Goal: Contribute content

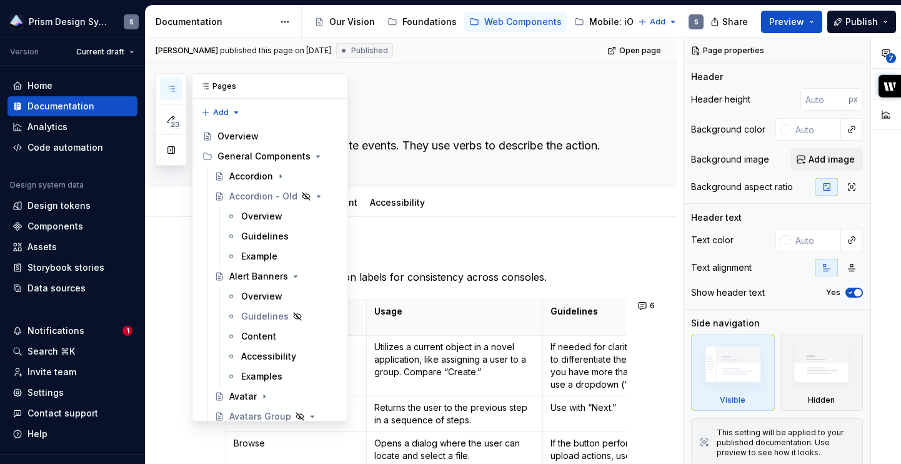
click at [169, 87] on icon "button" at bounding box center [171, 89] width 10 height 10
click at [257, 342] on div "Content" at bounding box center [289, 335] width 96 height 17
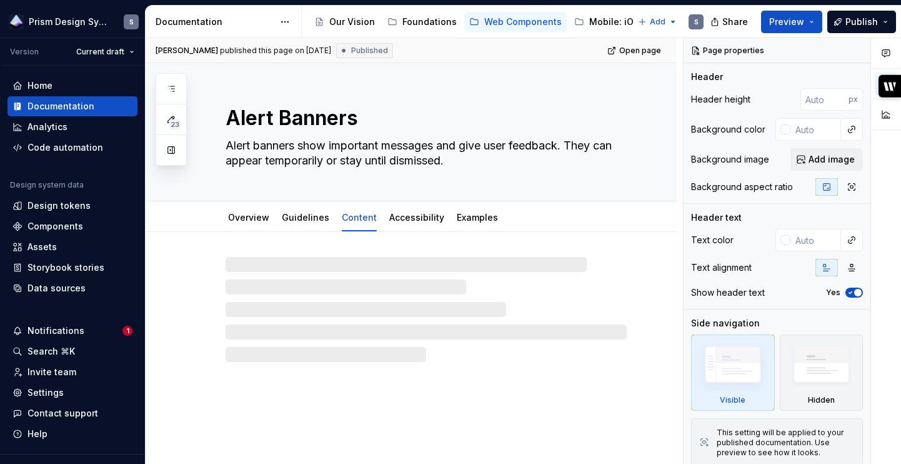
type textarea "*"
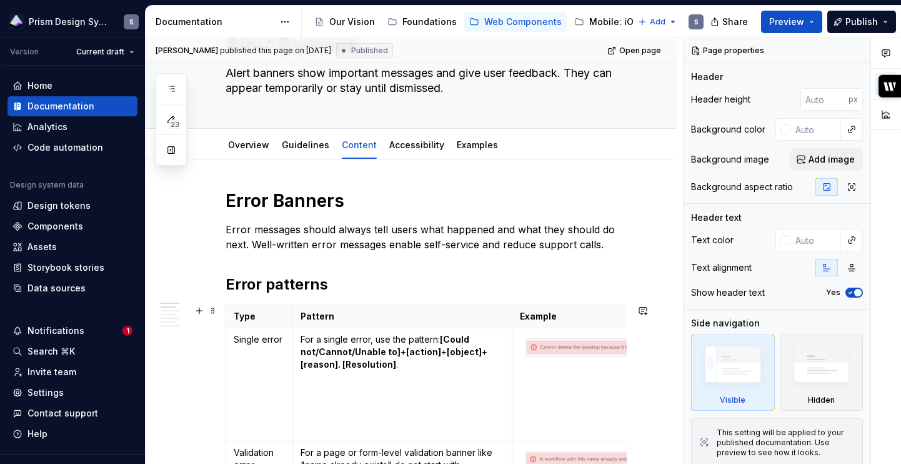
scroll to position [77, 0]
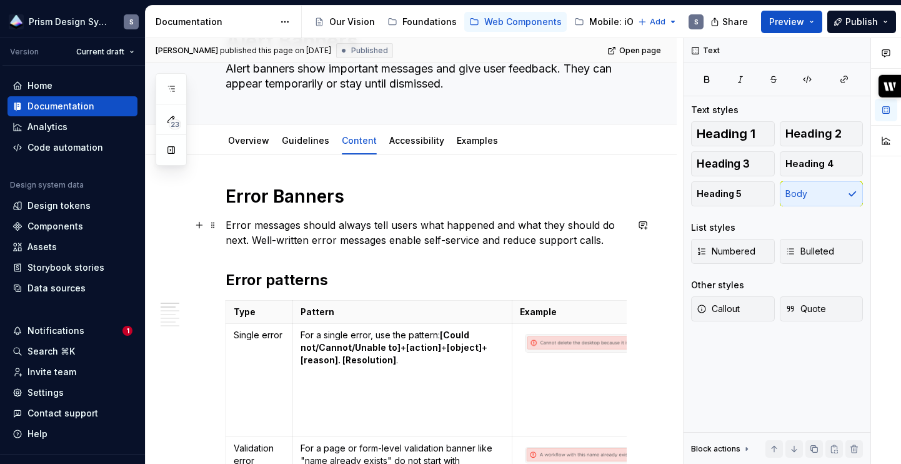
click at [616, 239] on p "Error messages should always tell users what happened and what they should do n…" at bounding box center [426, 232] width 401 height 30
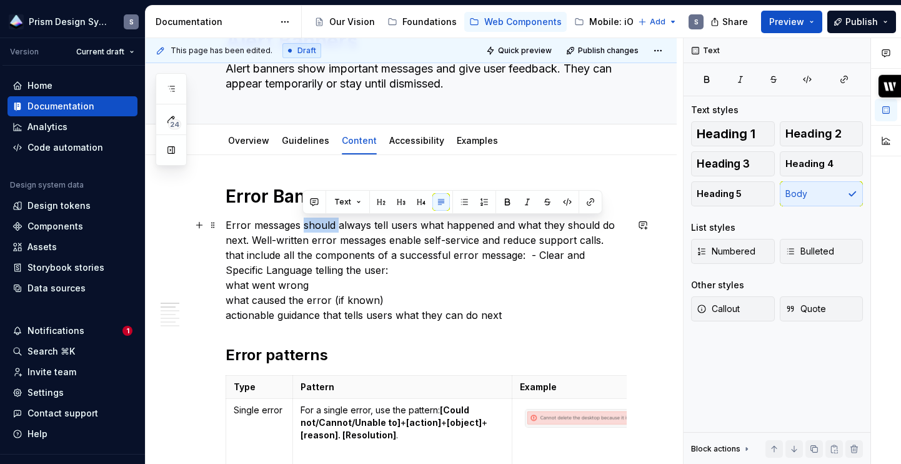
drag, startPoint x: 337, startPoint y: 222, endPoint x: 303, endPoint y: 221, distance: 33.7
click at [303, 222] on p "Error messages should always tell users what happened and what they should do n…" at bounding box center [426, 269] width 401 height 105
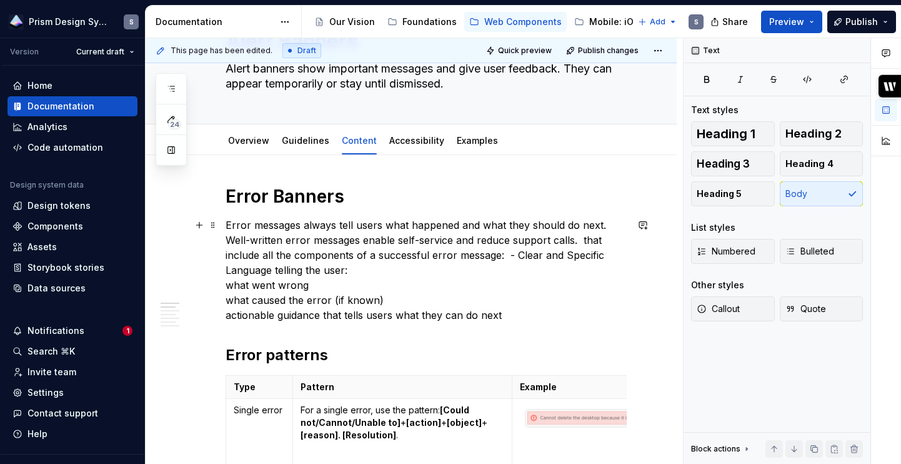
click at [339, 224] on p "Error messages always tell users what happened and what they should do next. We…" at bounding box center [426, 269] width 401 height 105
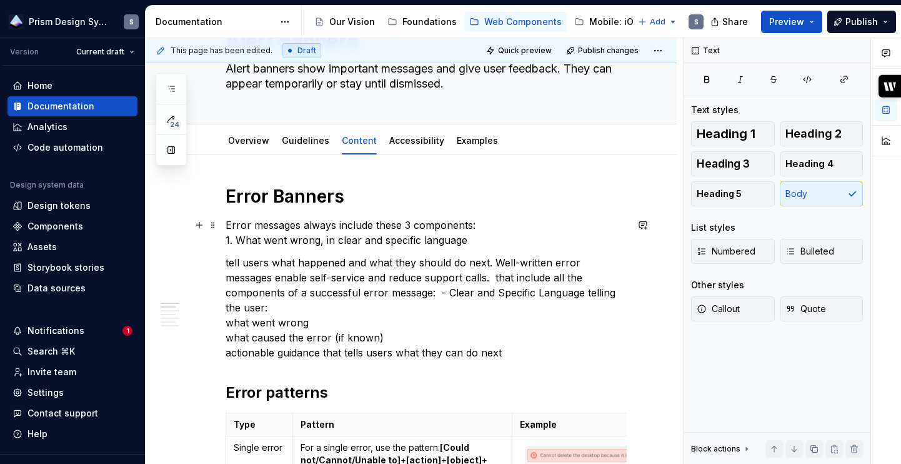
click at [239, 239] on p "Error messages always include these 3 components: 1. What went wrong, in clear …" at bounding box center [426, 232] width 401 height 30
click at [753, 247] on span "Numbered" at bounding box center [726, 251] width 59 height 12
click at [480, 221] on p "Error messages always include these 3 components: 1. What went wrong, in clear …" at bounding box center [426, 232] width 401 height 30
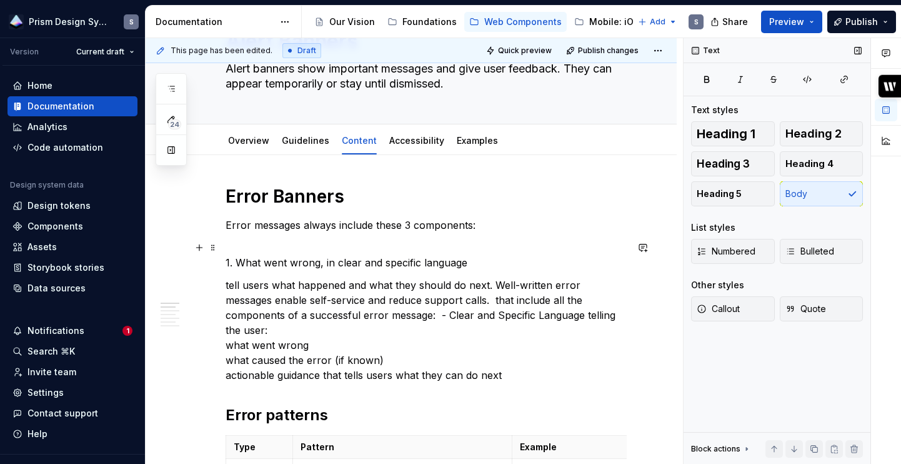
click at [236, 262] on p "1. What went wrong, in clear and specific language" at bounding box center [426, 255] width 401 height 30
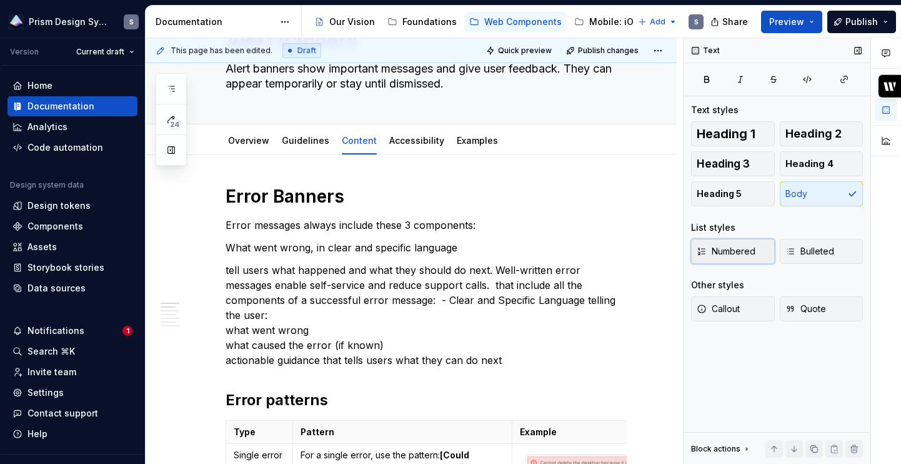
click at [730, 254] on span "Numbered" at bounding box center [726, 251] width 59 height 12
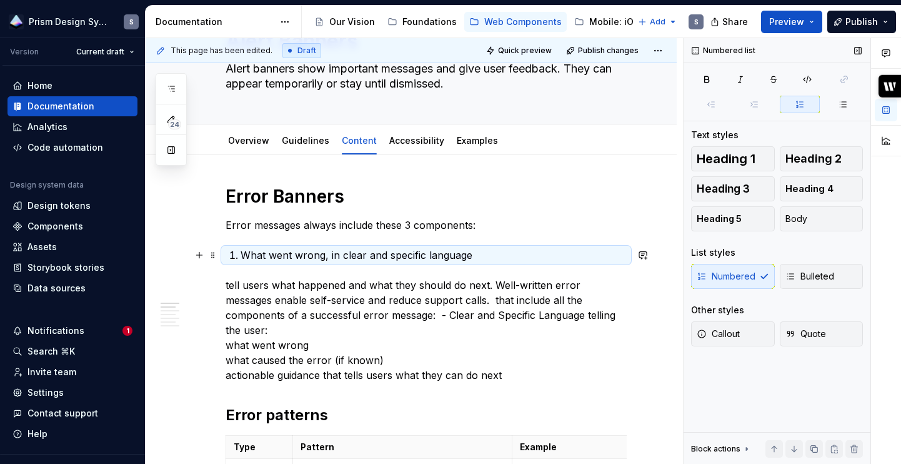
click at [487, 260] on p "What went wrong, in clear and specific language" at bounding box center [434, 254] width 386 height 15
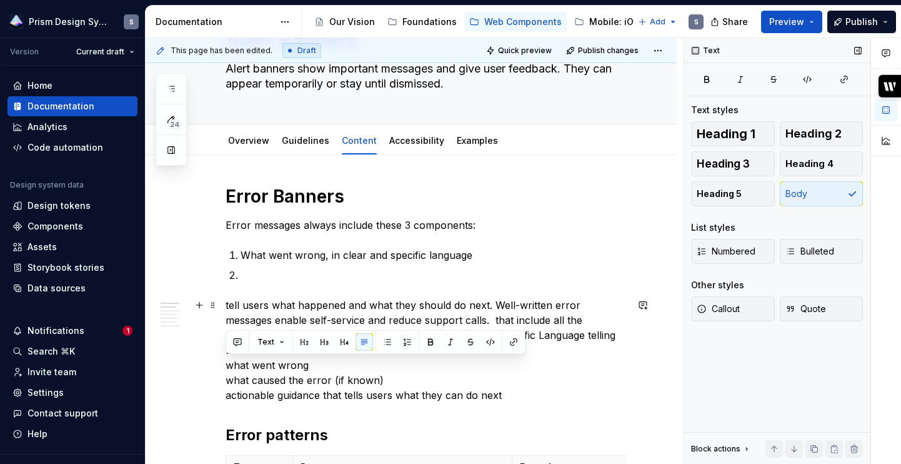
drag, startPoint x: 392, startPoint y: 366, endPoint x: 229, endPoint y: 367, distance: 163.7
click at [228, 367] on p "tell users what happened and what they should do next. Well-written error messa…" at bounding box center [426, 349] width 401 height 105
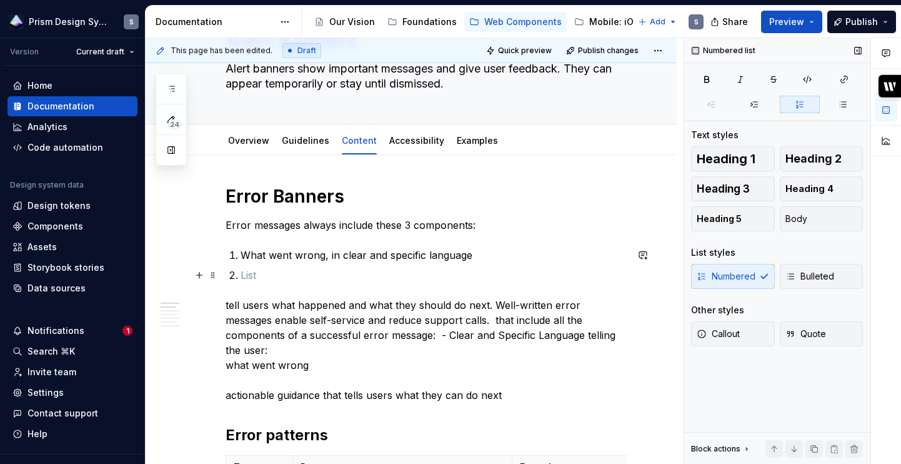
click at [271, 279] on p at bounding box center [434, 274] width 386 height 15
click at [246, 275] on p "what caused the error (if known)" at bounding box center [434, 274] width 386 height 15
click at [328, 254] on p "What went wrong, in clear and specific language" at bounding box center [434, 254] width 386 height 15
click at [530, 254] on p "What went wrong (in clear and specific language" at bounding box center [434, 254] width 386 height 15
click at [424, 278] on p "What caused the error (if known)" at bounding box center [434, 274] width 386 height 15
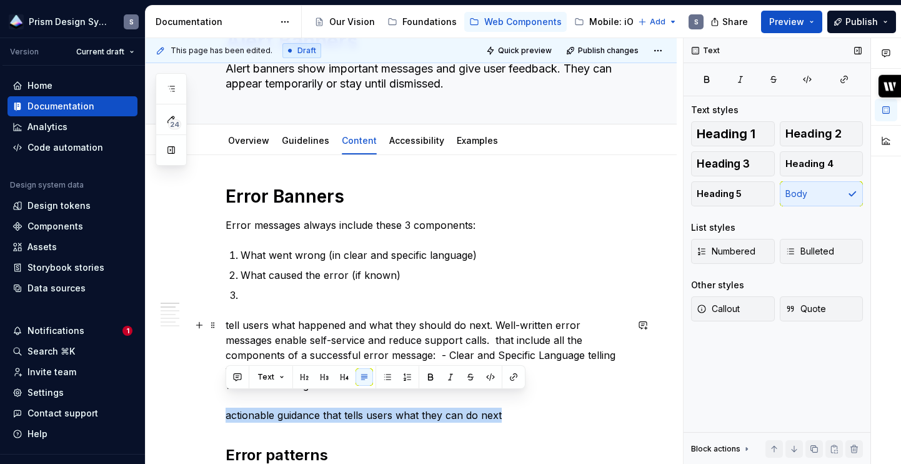
drag, startPoint x: 500, startPoint y: 397, endPoint x: 217, endPoint y: 399, distance: 282.4
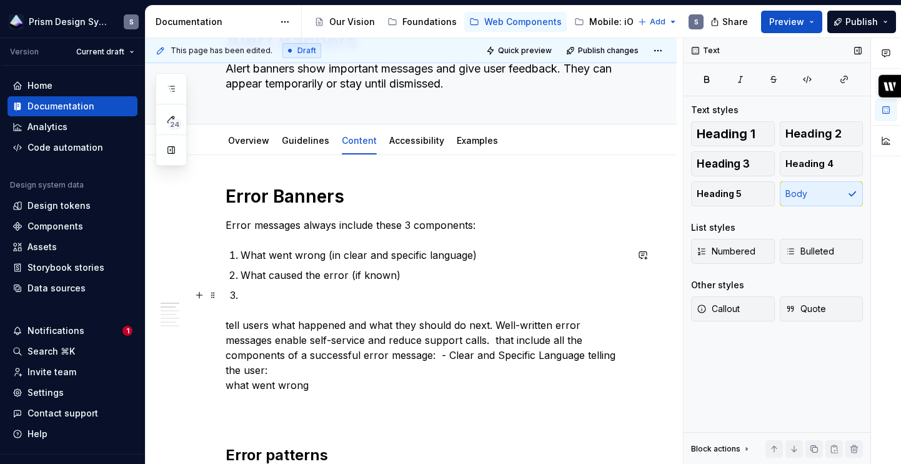
click at [263, 285] on ol "What went wrong (in clear and specific language) What caused the error (if know…" at bounding box center [434, 274] width 386 height 55
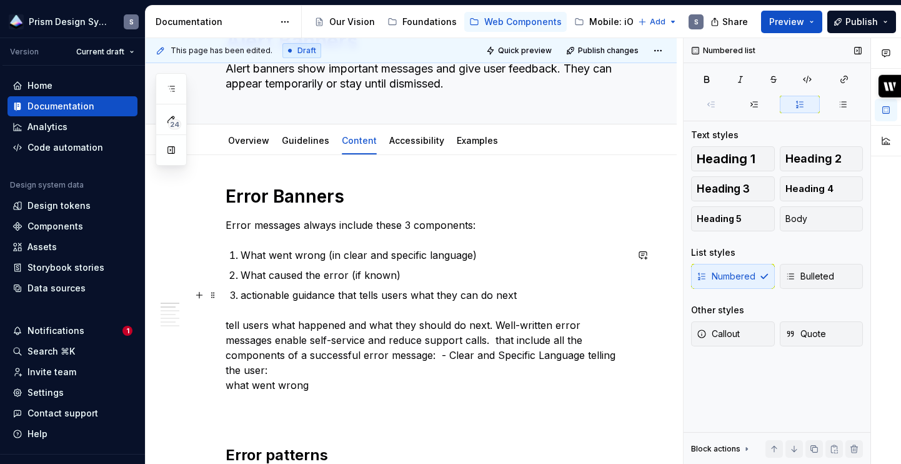
click at [242, 298] on p "actionable guidance that tells users what they can do next" at bounding box center [434, 294] width 386 height 15
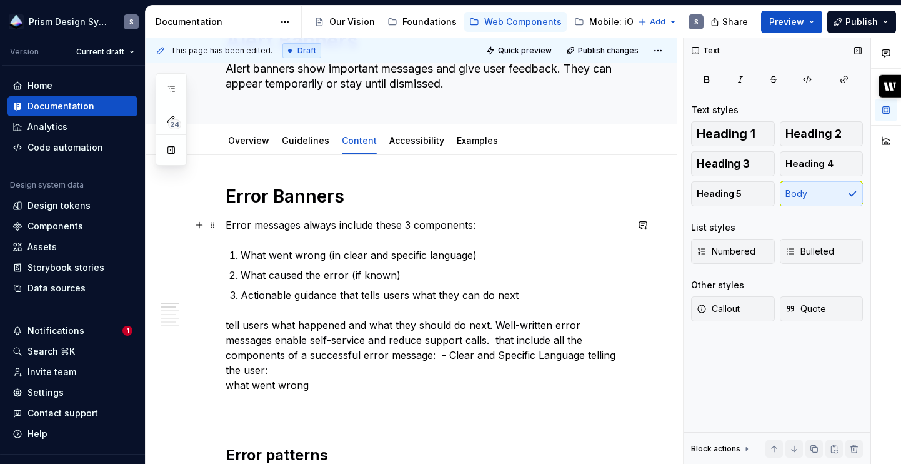
click at [472, 227] on p "Error messages always include these 3 components:" at bounding box center [426, 224] width 401 height 15
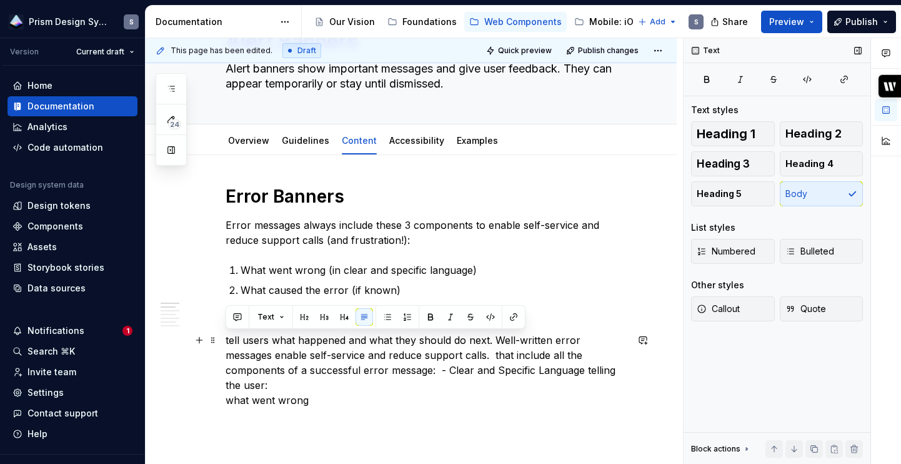
drag, startPoint x: 349, startPoint y: 389, endPoint x: 225, endPoint y: 340, distance: 133.5
click at [226, 340] on p "tell users what happened and what they should do next. Well-written error messa…" at bounding box center [426, 384] width 401 height 105
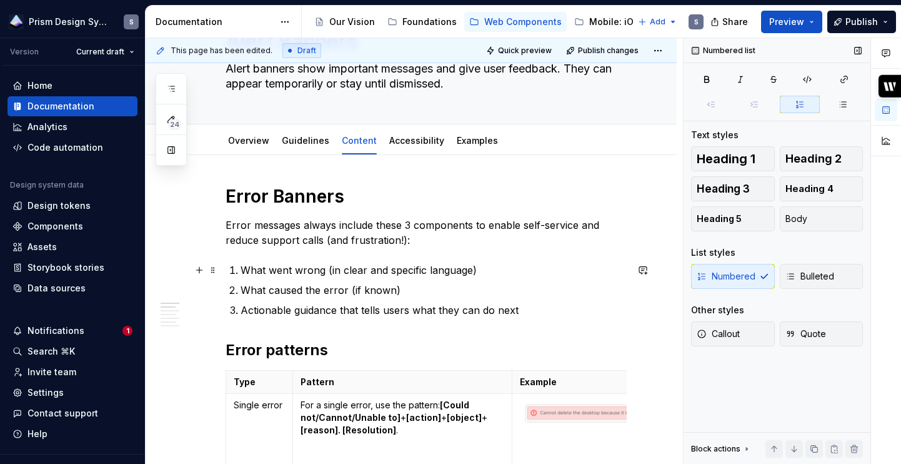
click at [495, 272] on p "What went wrong (in clear and specific language)" at bounding box center [434, 269] width 386 height 15
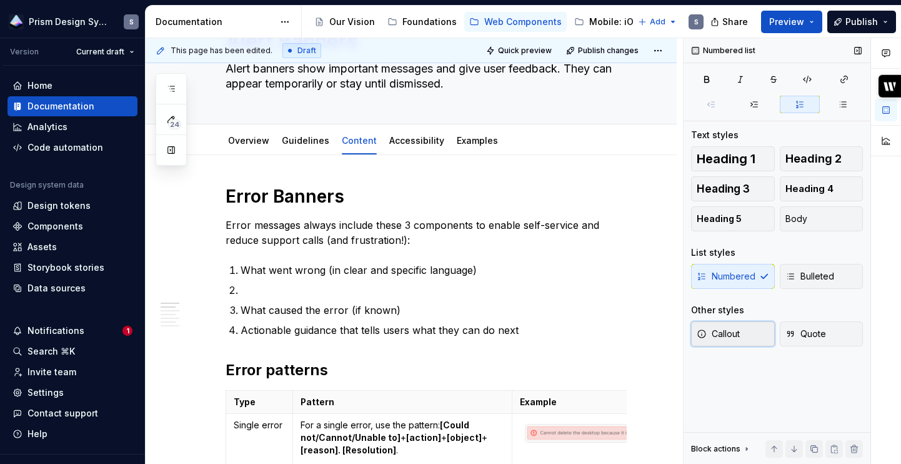
click at [723, 333] on span "Callout" at bounding box center [718, 333] width 43 height 12
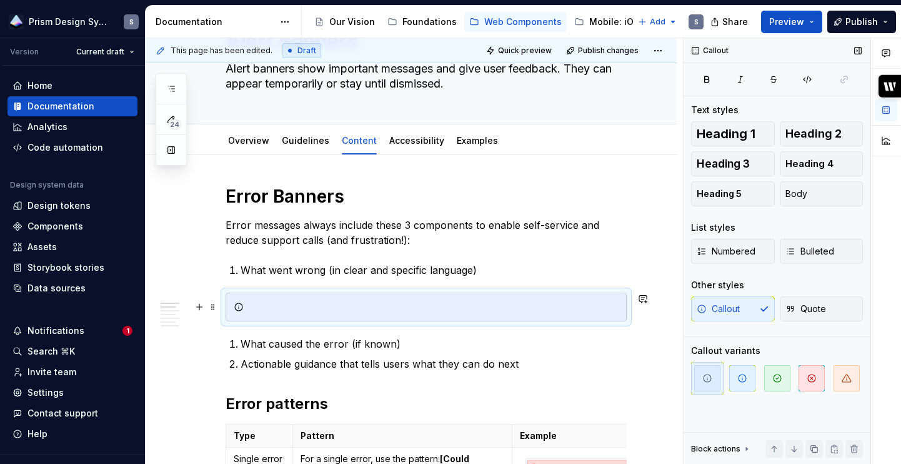
click at [310, 314] on div at bounding box center [426, 306] width 401 height 29
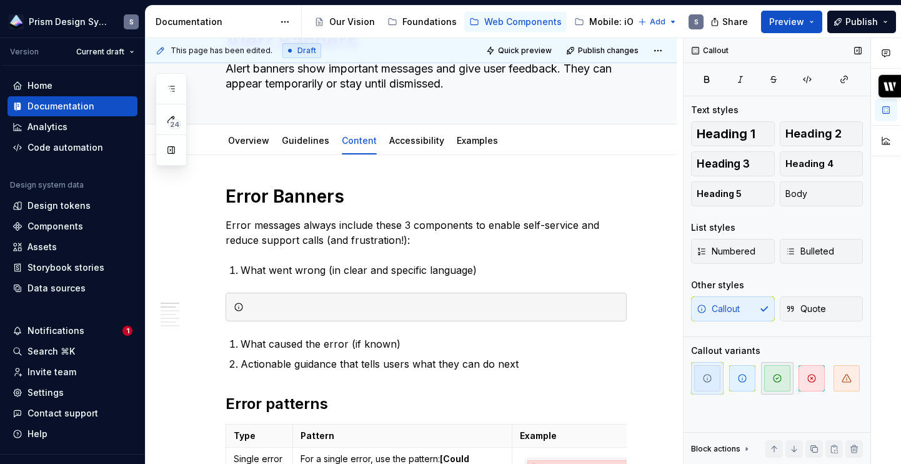
click at [787, 377] on span "button" at bounding box center [777, 378] width 26 height 26
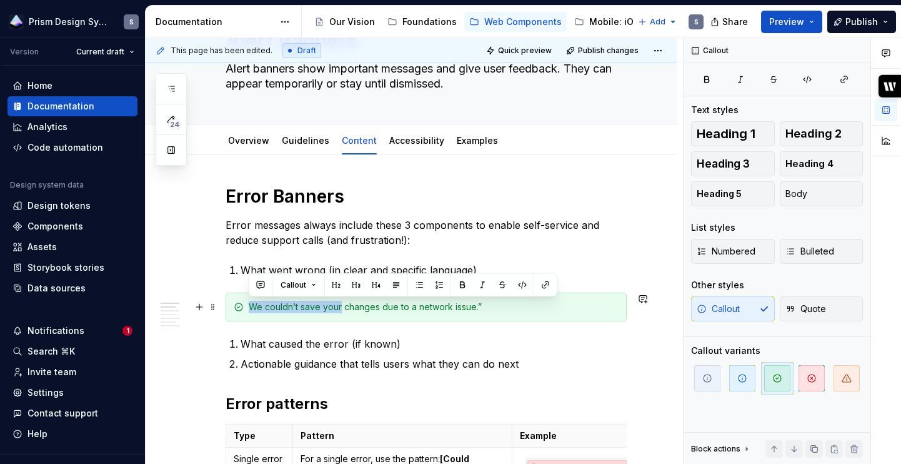
drag, startPoint x: 340, startPoint y: 306, endPoint x: 251, endPoint y: 305, distance: 88.7
click at [251, 305] on div "We couldn’t save your changes due to a network issue.”" at bounding box center [434, 306] width 370 height 12
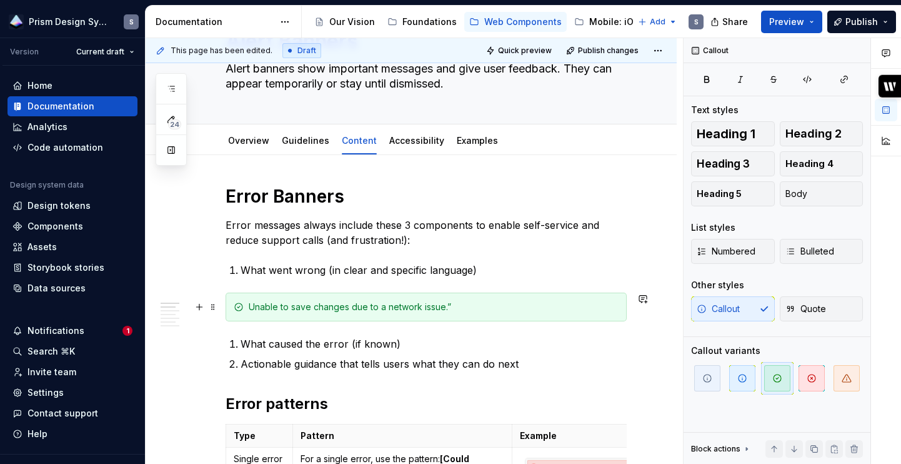
click at [506, 304] on div "Unable to save changes due to a network issue.”" at bounding box center [434, 306] width 370 height 12
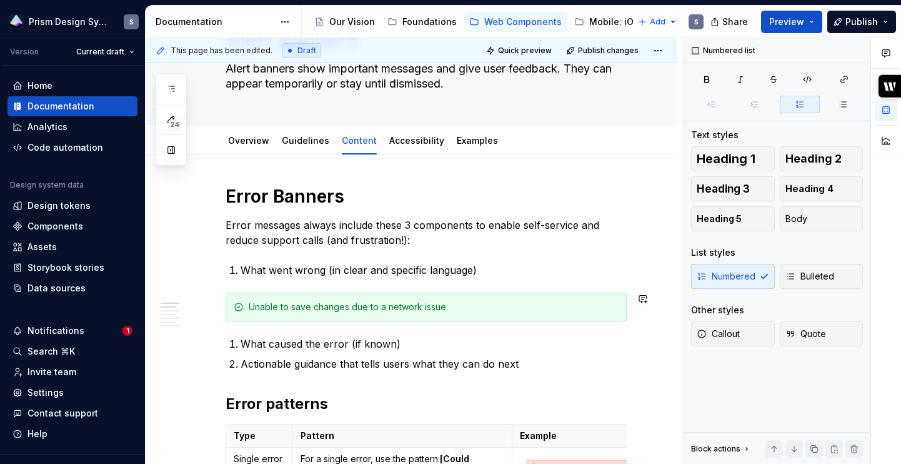
click at [241, 344] on li "What caused the error (if known)" at bounding box center [434, 343] width 386 height 15
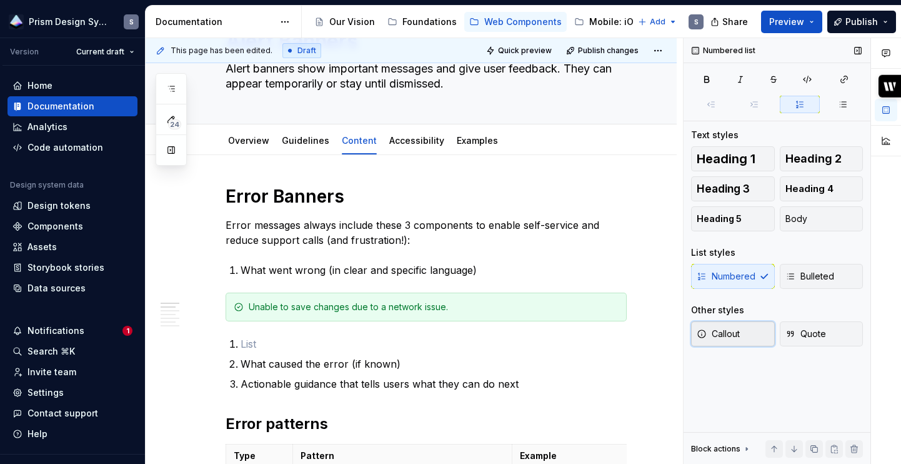
click at [733, 329] on span "Callout" at bounding box center [718, 333] width 43 height 12
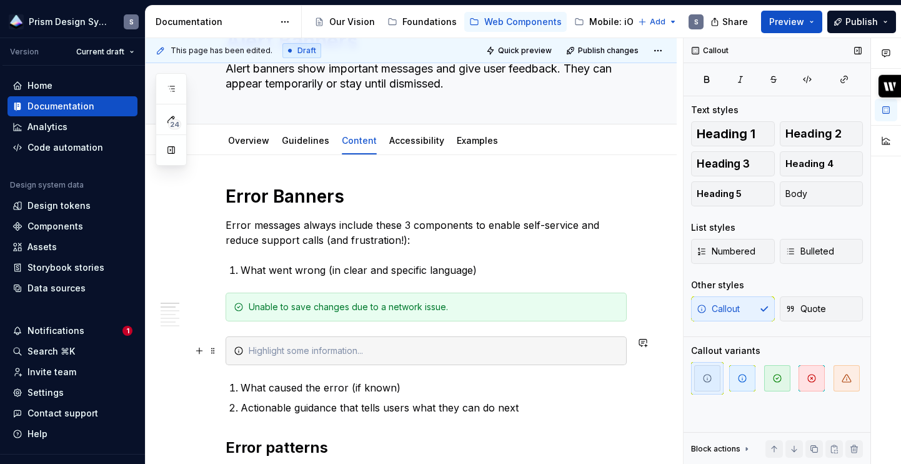
click at [239, 350] on icon at bounding box center [238, 350] width 7 height 7
click at [811, 380] on icon "button" at bounding box center [811, 378] width 10 height 10
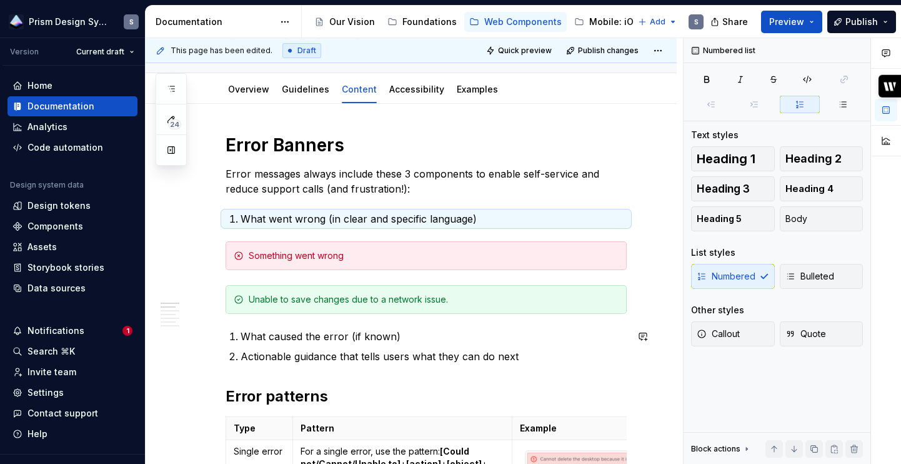
scroll to position [129, 0]
click at [241, 336] on li "What caused the error (if known)" at bounding box center [434, 335] width 386 height 15
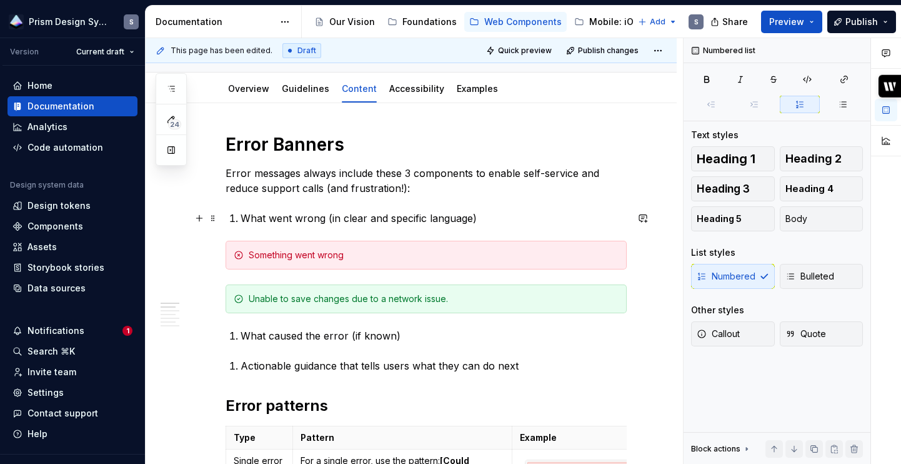
click at [241, 217] on p "What went wrong (in clear and specific language)" at bounding box center [434, 218] width 386 height 15
click at [838, 270] on button "Bulleted" at bounding box center [822, 276] width 84 height 25
click at [242, 334] on p "What caused the error (if known)" at bounding box center [434, 335] width 386 height 15
click at [828, 270] on span "Bulleted" at bounding box center [809, 276] width 49 height 12
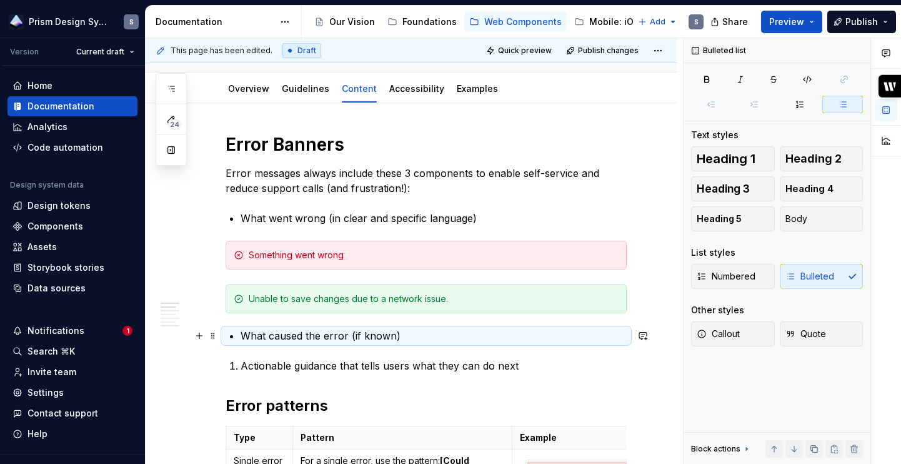
click at [439, 332] on p "What caused the error (if known)" at bounding box center [434, 335] width 386 height 15
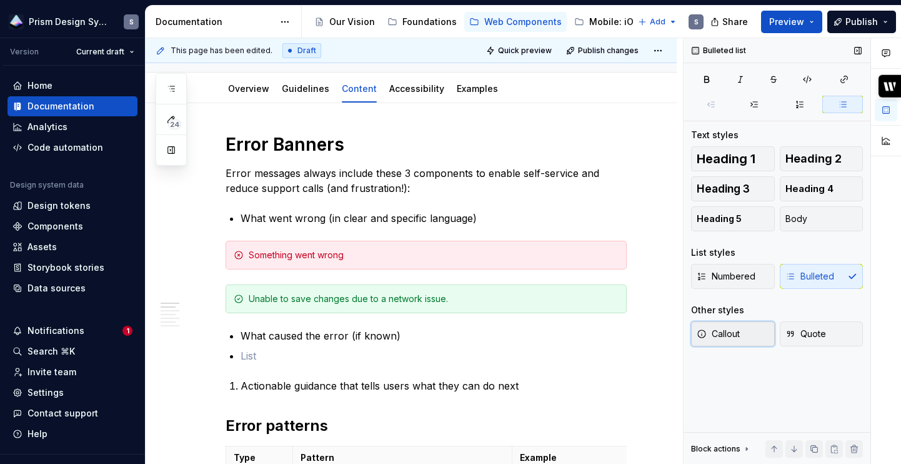
click at [726, 339] on span "Callout" at bounding box center [718, 333] width 43 height 12
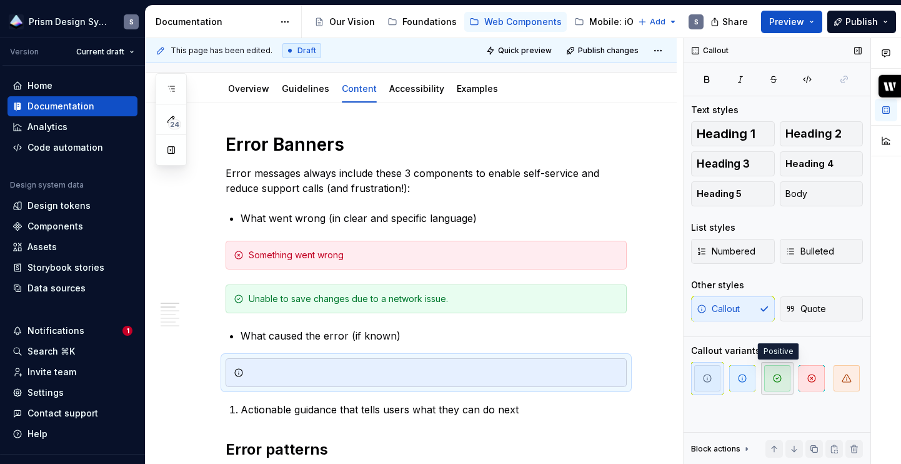
click at [774, 377] on icon "button" at bounding box center [777, 378] width 10 height 10
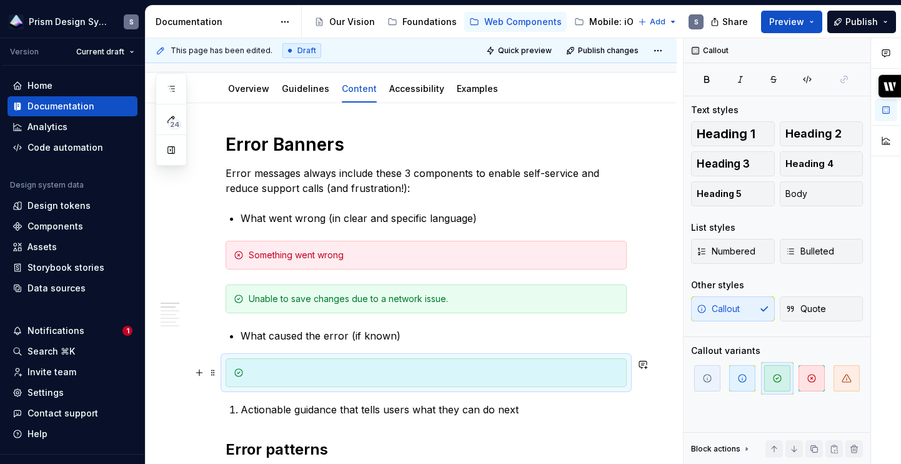
click at [339, 376] on div at bounding box center [434, 372] width 370 height 12
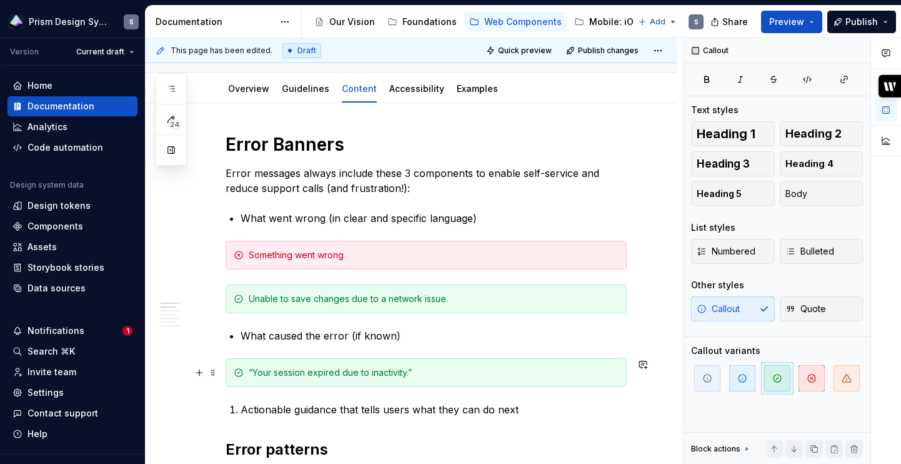
click at [253, 371] on div "“Your session expired due to inactivity.”" at bounding box center [434, 372] width 370 height 12
click at [427, 372] on div "Your session expired due to inactivity.”" at bounding box center [434, 372] width 370 height 12
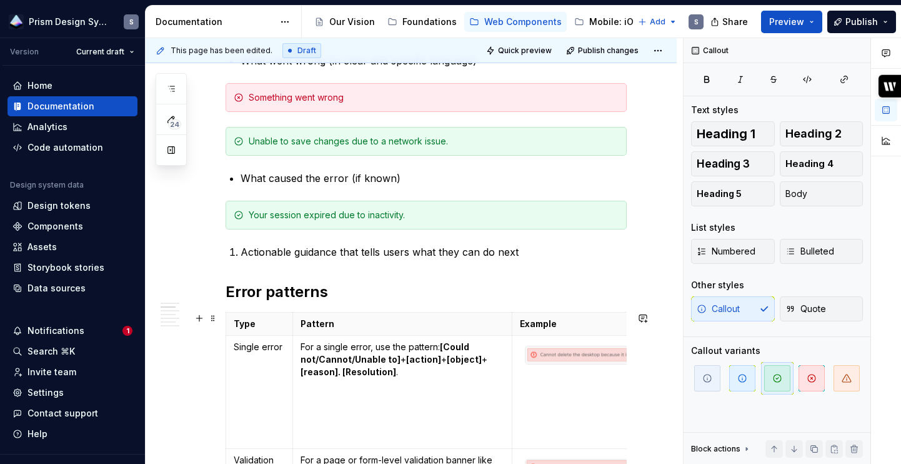
scroll to position [287, 0]
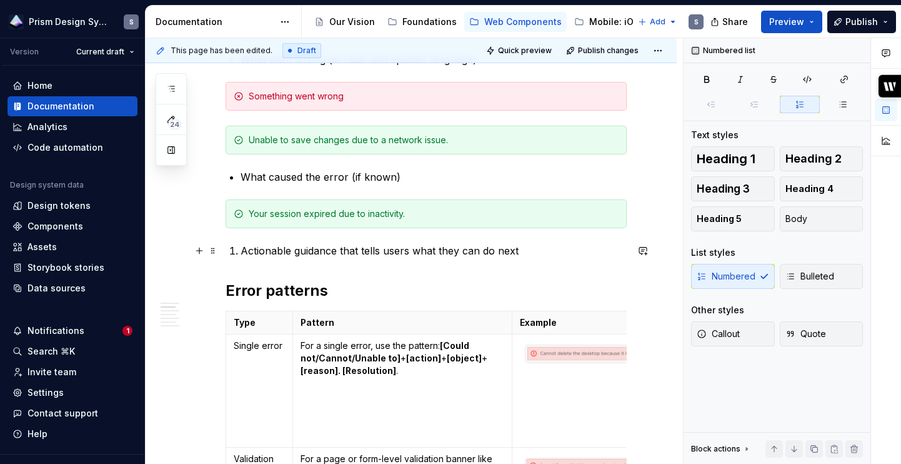
click at [553, 246] on p "Actionable guidance that tells users what they can do next" at bounding box center [434, 250] width 386 height 15
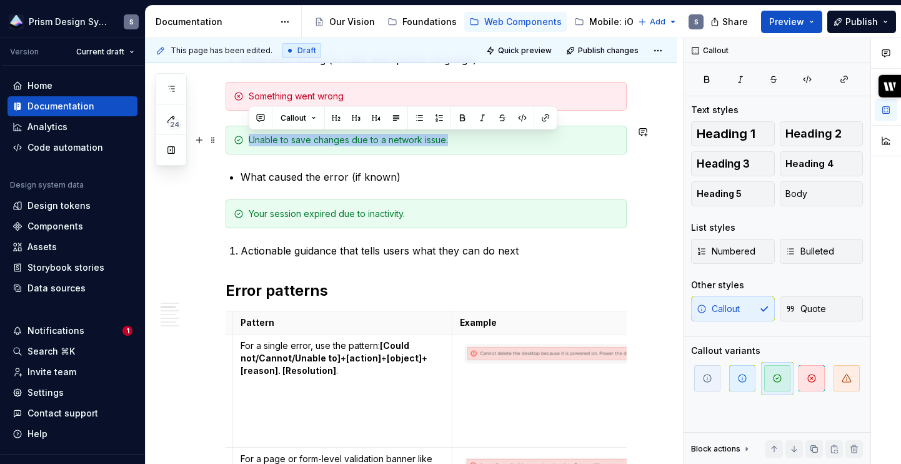
drag, startPoint x: 447, startPoint y: 141, endPoint x: 251, endPoint y: 140, distance: 196.2
click at [251, 140] on div "Unable to save changes due to a network issue." at bounding box center [434, 140] width 370 height 12
copy div "Unable to save changes due to a network issue."
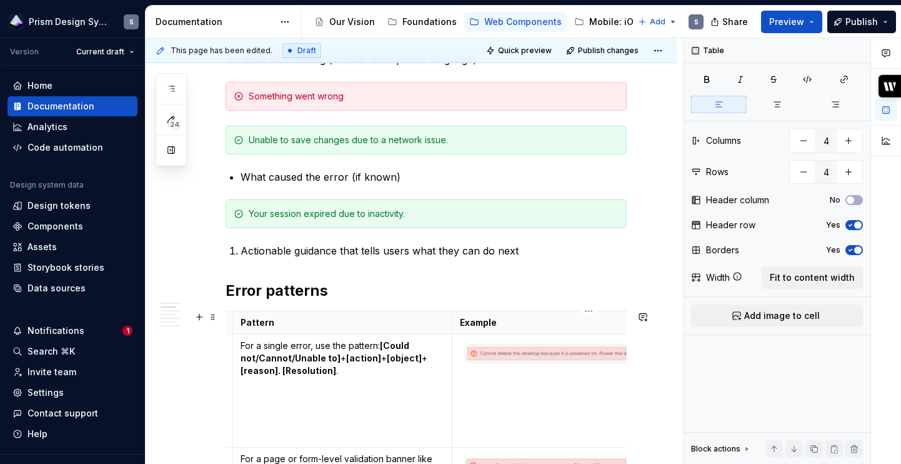
click at [462, 388] on td at bounding box center [589, 390] width 274 height 113
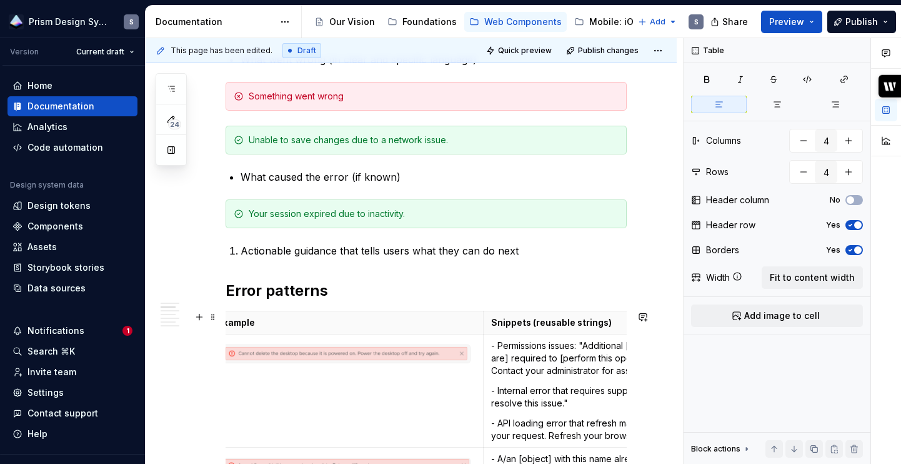
scroll to position [0, 299]
click at [480, 363] on td at bounding box center [349, 390] width 274 height 113
click at [479, 379] on td at bounding box center [349, 390] width 274 height 113
click at [403, 394] on td at bounding box center [349, 390] width 274 height 113
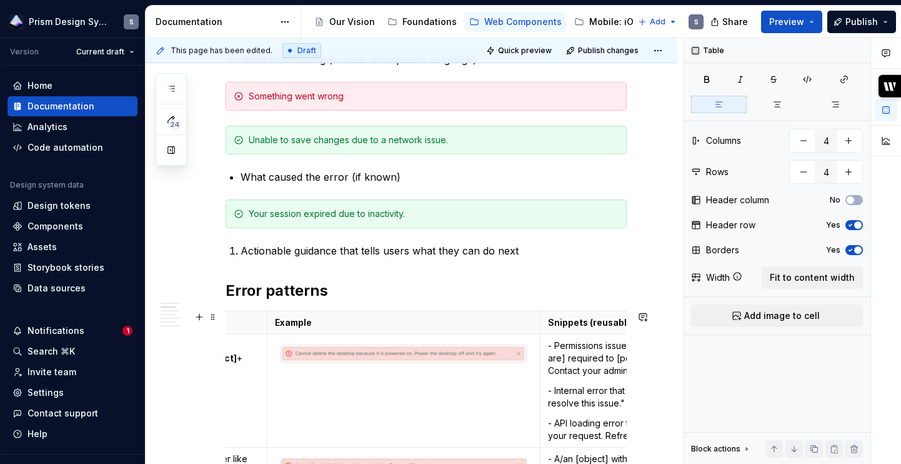
scroll to position [0, 227]
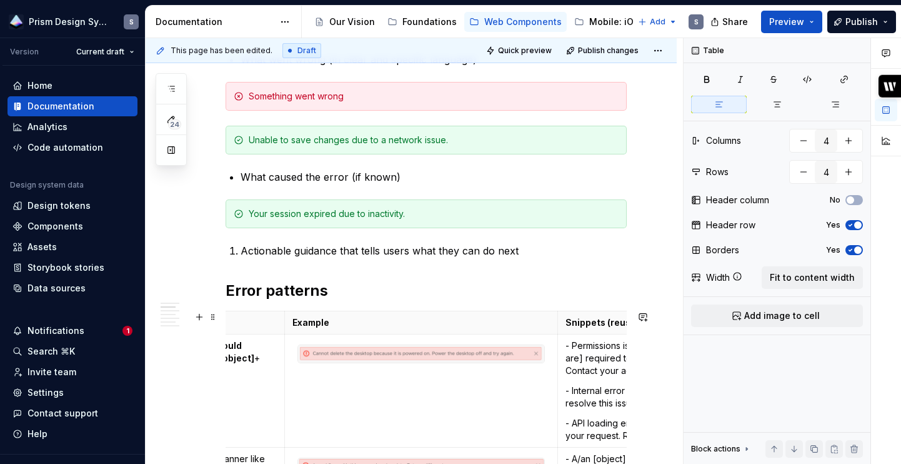
click at [403, 394] on td at bounding box center [421, 390] width 274 height 113
click at [320, 389] on td at bounding box center [421, 390] width 274 height 113
click at [301, 387] on td at bounding box center [421, 390] width 274 height 113
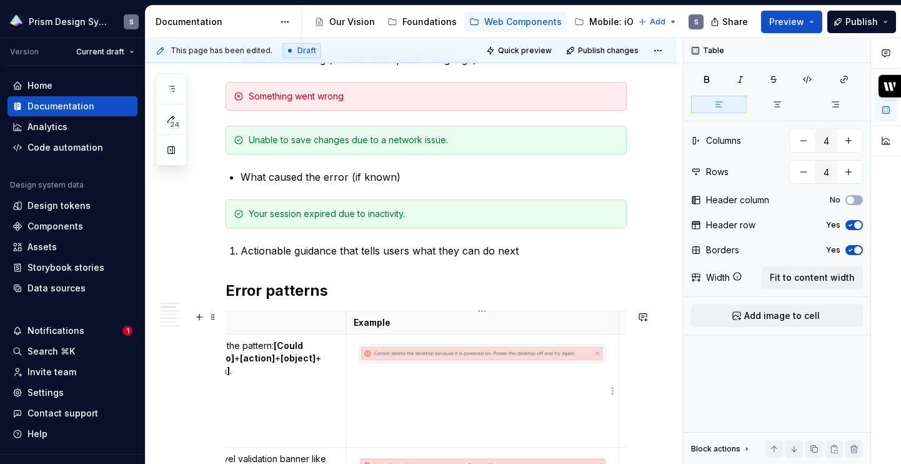
click at [467, 417] on td at bounding box center [482, 390] width 274 height 113
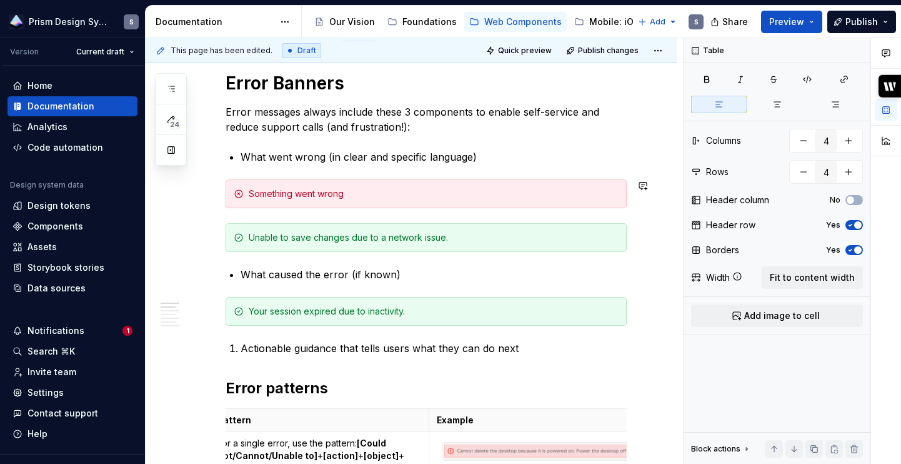
scroll to position [191, 0]
click at [505, 151] on p "What went wrong (in clear and specific language)" at bounding box center [434, 156] width 386 height 15
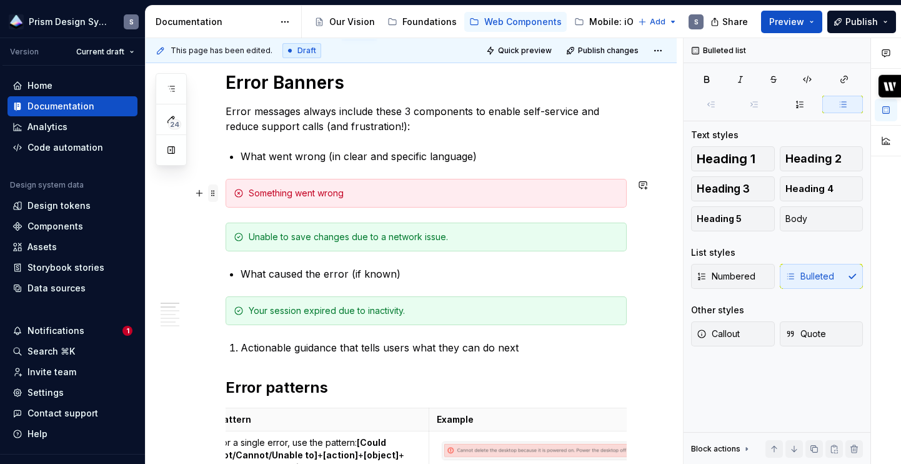
click at [212, 195] on span at bounding box center [213, 192] width 10 height 17
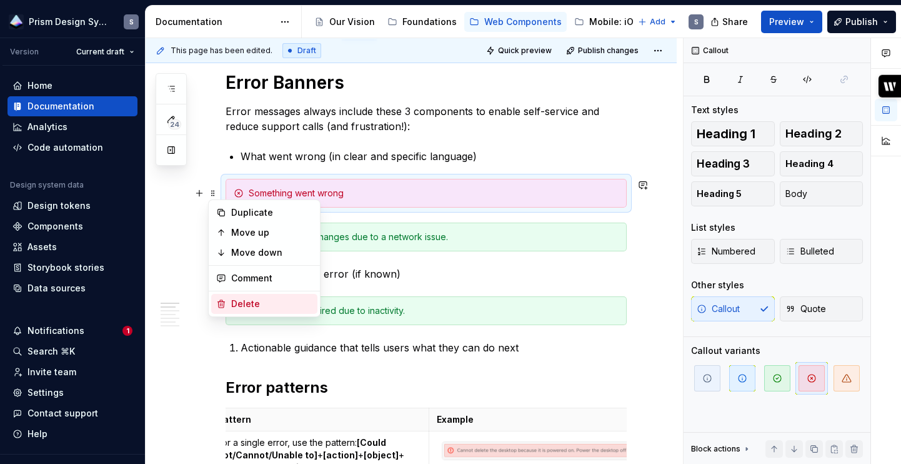
click at [276, 296] on div "Delete" at bounding box center [264, 304] width 106 height 20
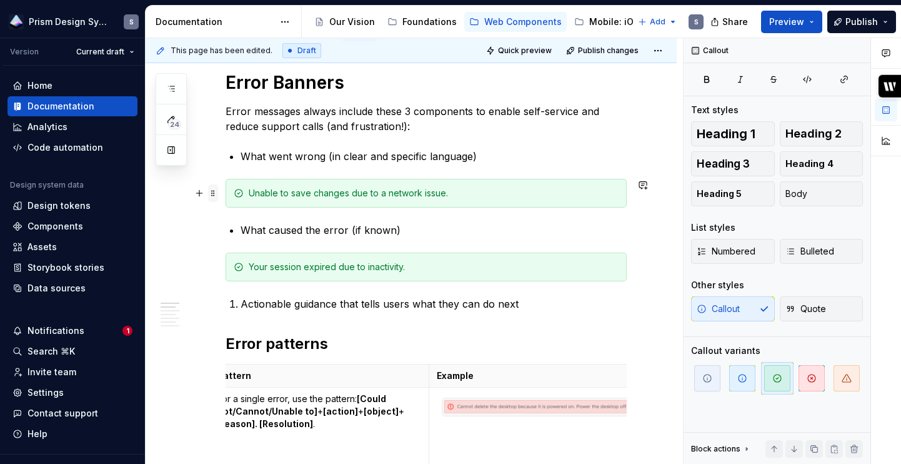
click at [212, 194] on span at bounding box center [213, 192] width 10 height 17
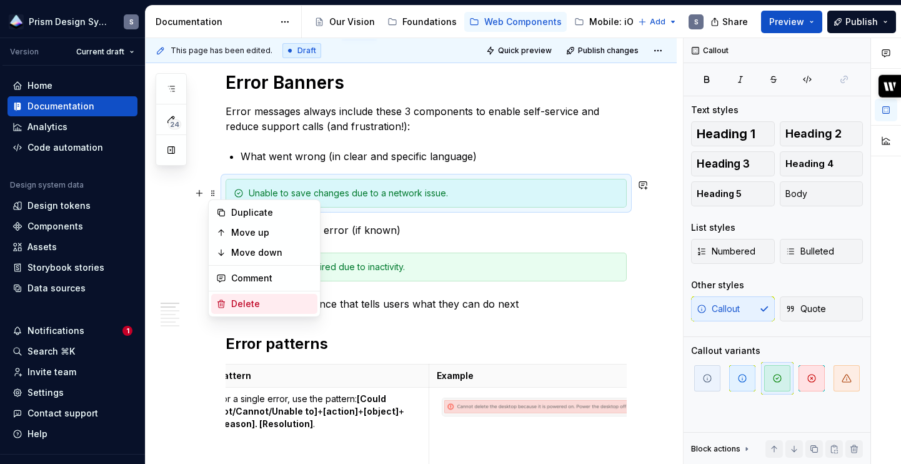
click at [240, 303] on div "Delete" at bounding box center [271, 303] width 81 height 12
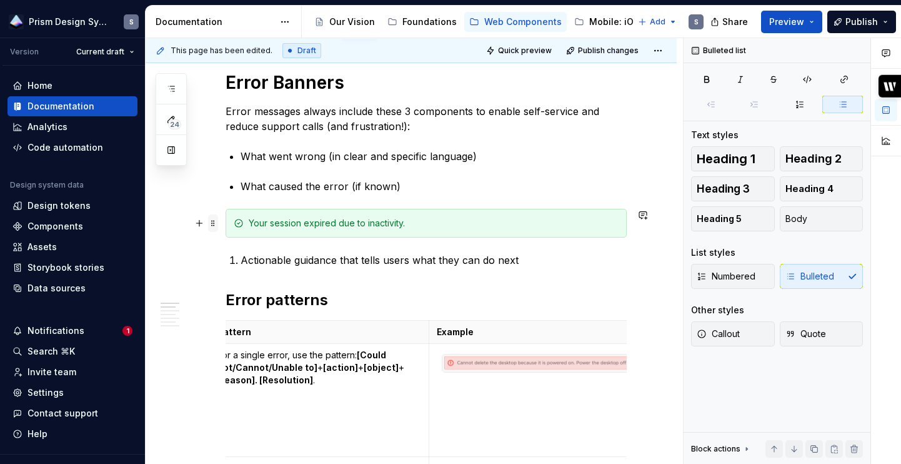
click at [215, 222] on span at bounding box center [213, 222] width 10 height 17
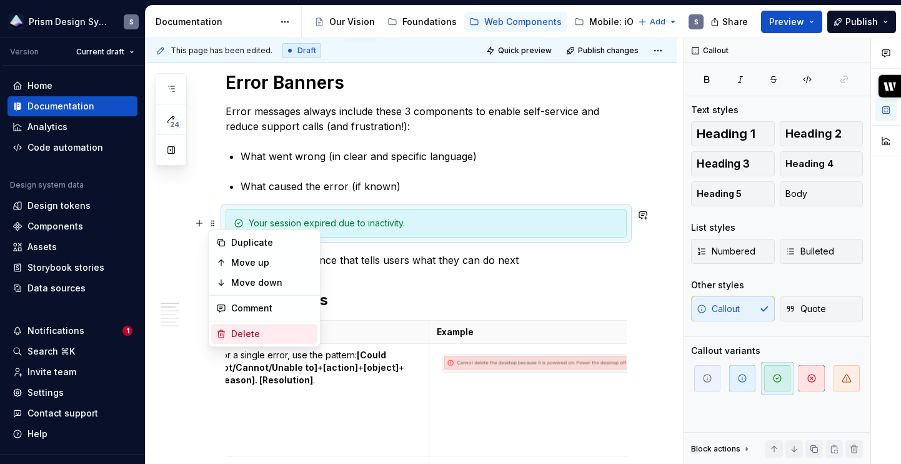
click at [251, 332] on div "Delete" at bounding box center [271, 333] width 81 height 12
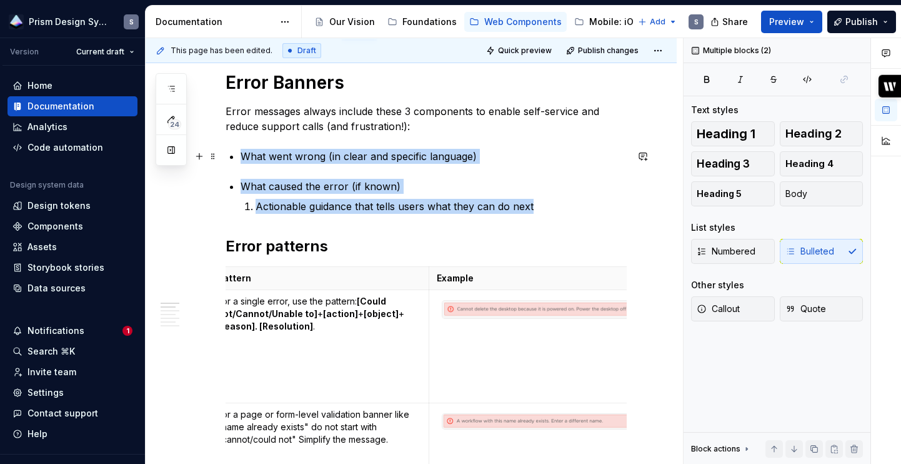
drag, startPoint x: 543, startPoint y: 213, endPoint x: 234, endPoint y: 156, distance: 314.5
click at [755, 252] on button "Numbered" at bounding box center [733, 251] width 84 height 25
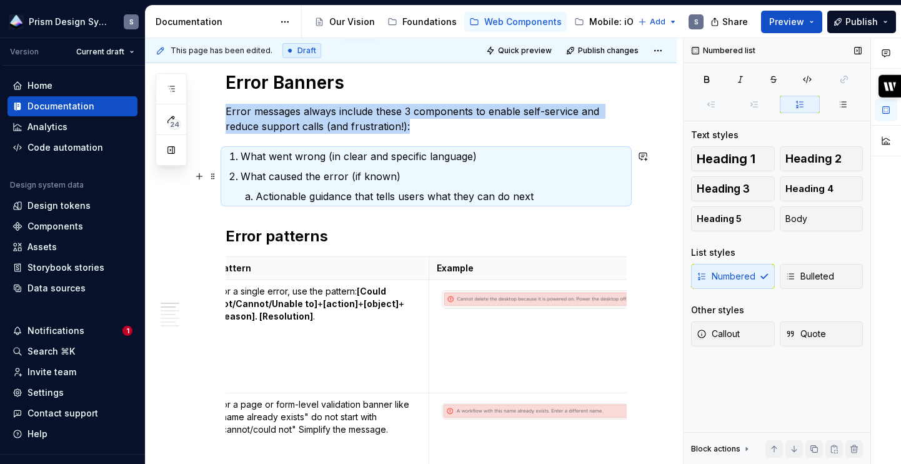
click at [461, 177] on p "What caused the error (if known)" at bounding box center [434, 176] width 386 height 15
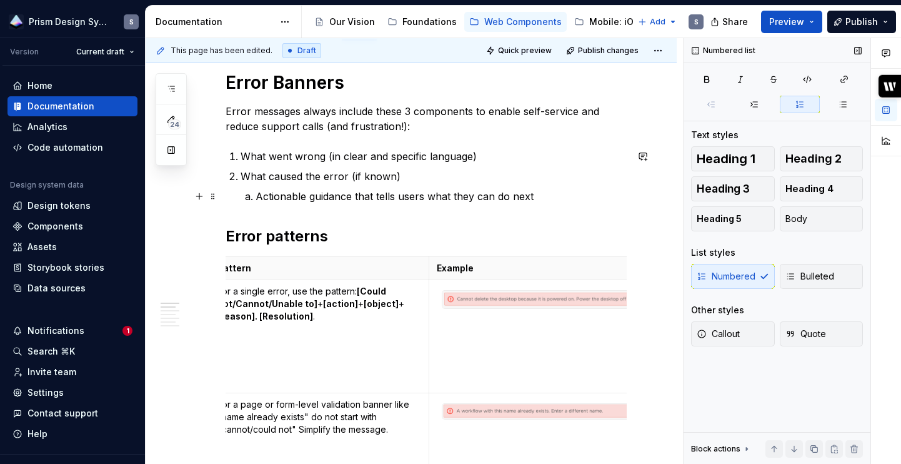
click at [256, 197] on p "Actionable guidance that tells users what they can do next" at bounding box center [441, 196] width 371 height 15
click at [518, 126] on p "Error messages always include these 3 components to enable self-service and red…" at bounding box center [426, 119] width 401 height 30
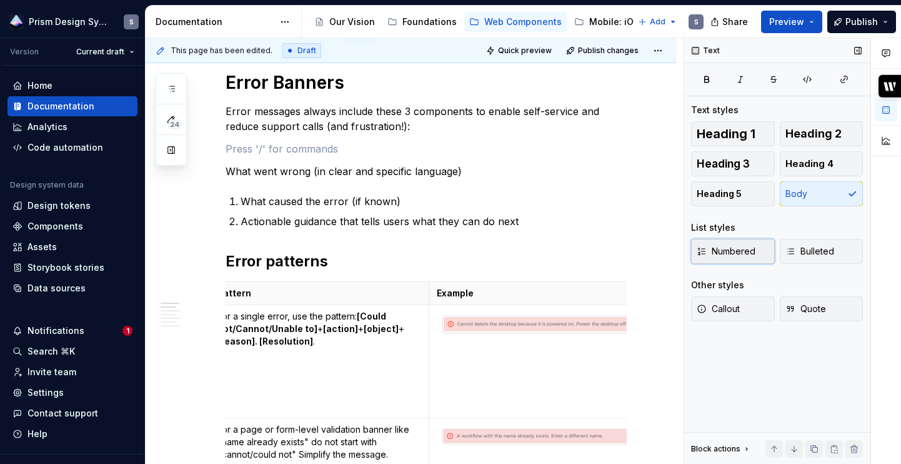
click at [740, 249] on span "Numbered" at bounding box center [726, 251] width 59 height 12
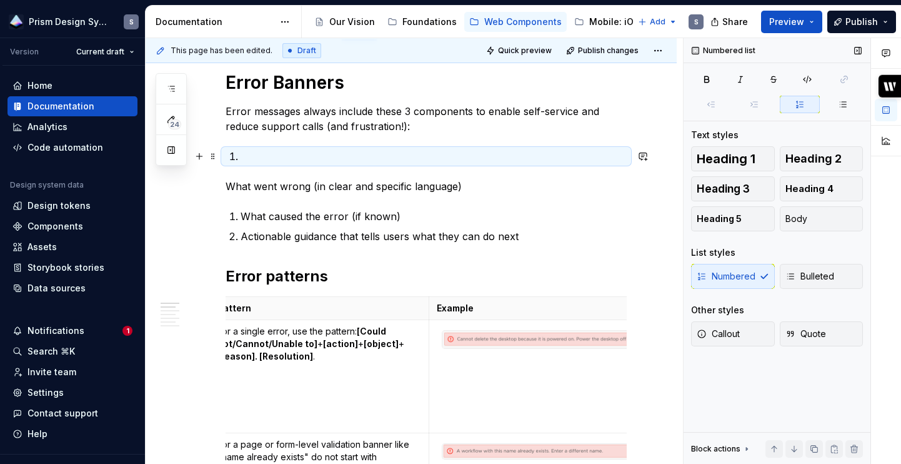
click at [271, 157] on p at bounding box center [434, 156] width 386 height 15
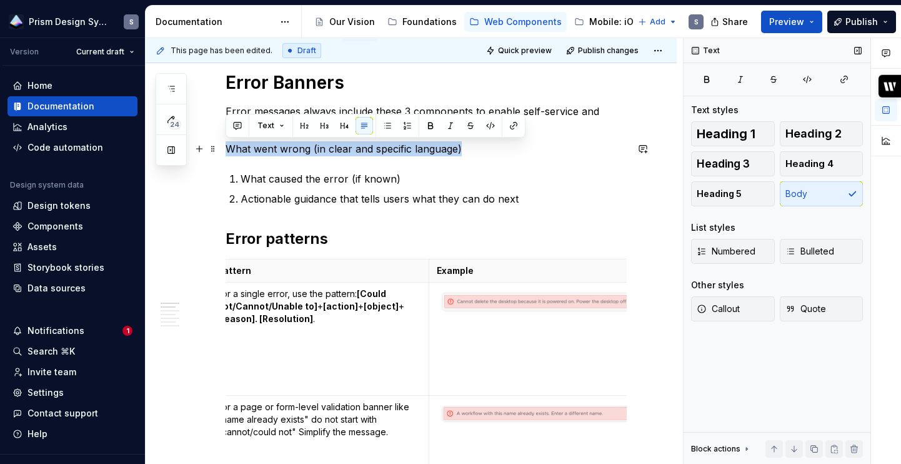
drag, startPoint x: 478, startPoint y: 142, endPoint x: 157, endPoint y: 142, distance: 321.1
click at [157, 142] on div "24 Pages Add Accessibility guide for tree Page tree. Navigate the tree with the…" at bounding box center [523, 251] width 755 height 426
click at [731, 245] on span "Numbered" at bounding box center [726, 251] width 59 height 12
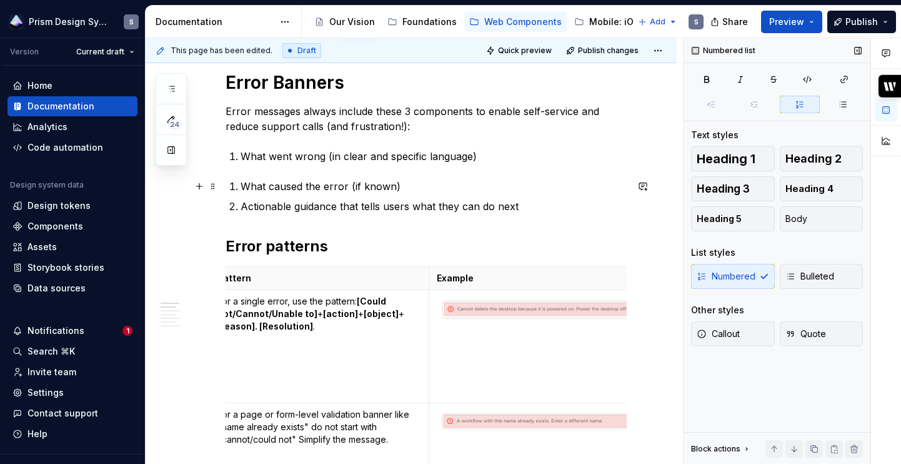
click at [439, 189] on p "What caused the error (if known)" at bounding box center [434, 186] width 386 height 15
click at [485, 162] on p "What went wrong (in clear and specific language)" at bounding box center [434, 156] width 386 height 15
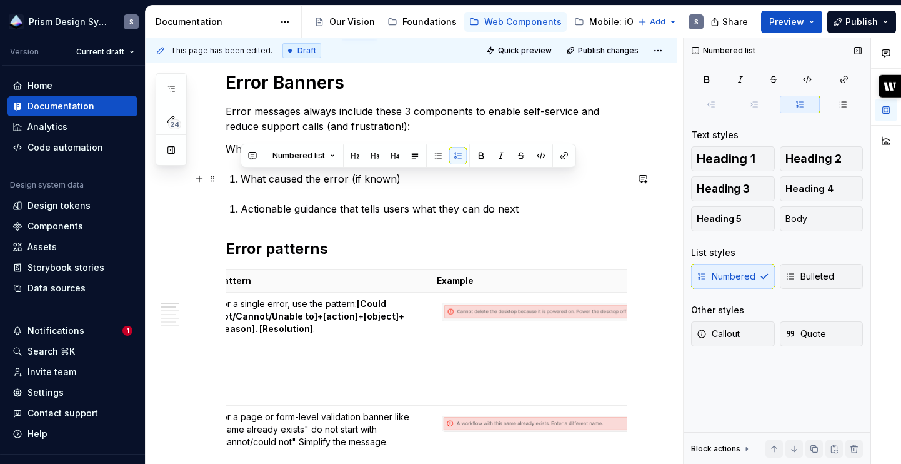
drag, startPoint x: 411, startPoint y: 181, endPoint x: 244, endPoint y: 177, distance: 167.5
click at [244, 177] on p "What caused the error (if known)" at bounding box center [434, 178] width 386 height 15
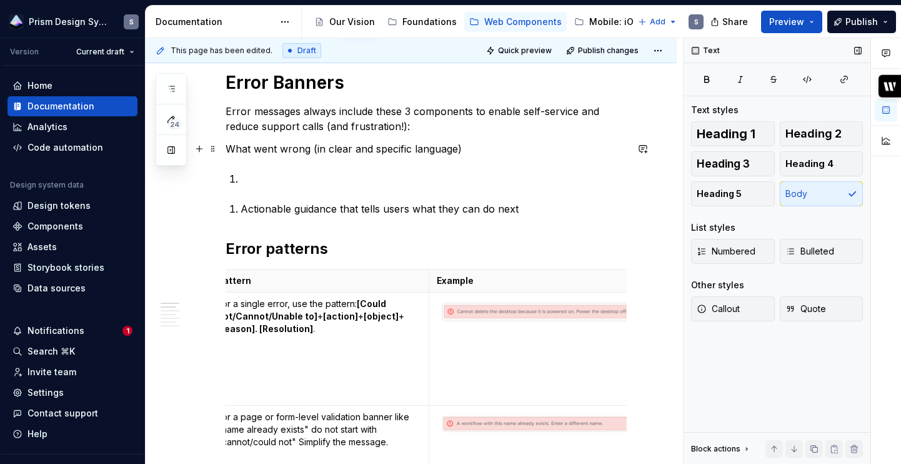
click at [486, 149] on p "What went wrong (in clear and specific language)" at bounding box center [426, 148] width 401 height 15
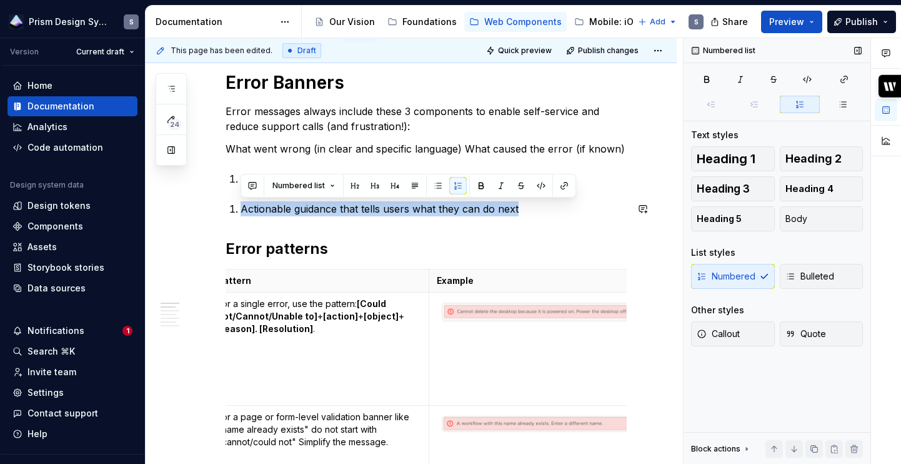
drag, startPoint x: 527, startPoint y: 214, endPoint x: 237, endPoint y: 200, distance: 290.2
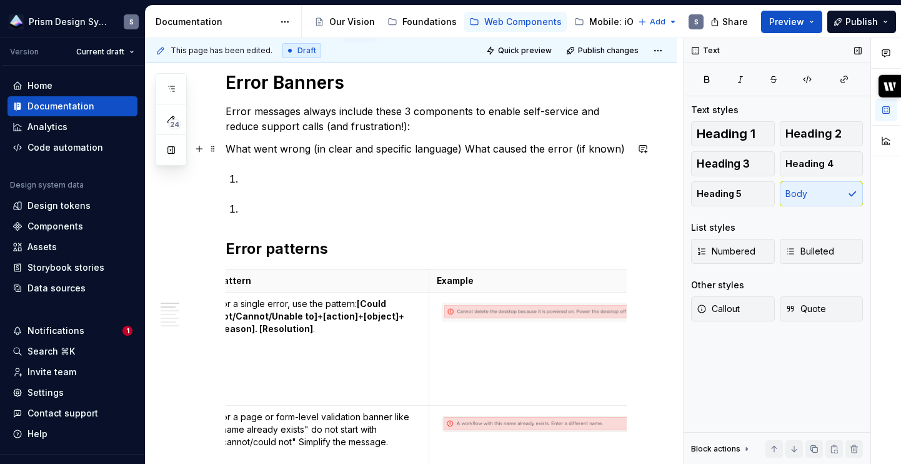
click at [621, 152] on p "What went wrong (in clear and specific language) What caused the error (if know…" at bounding box center [426, 148] width 401 height 15
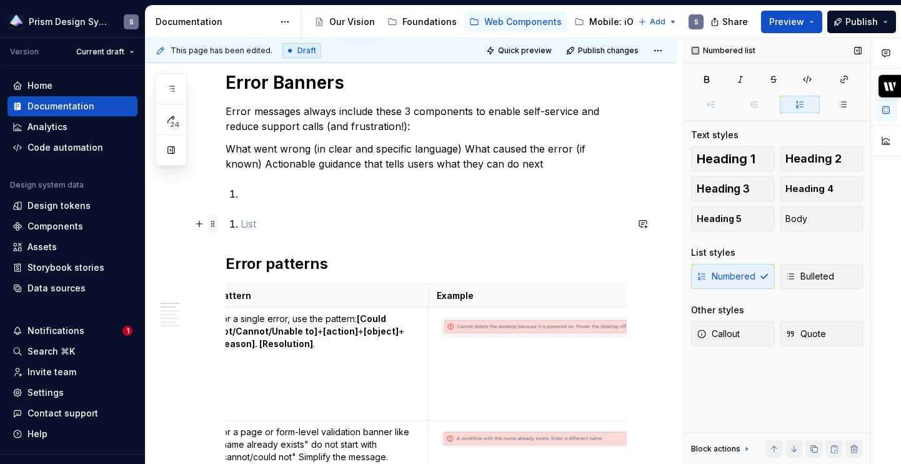
click at [213, 224] on span at bounding box center [213, 223] width 10 height 17
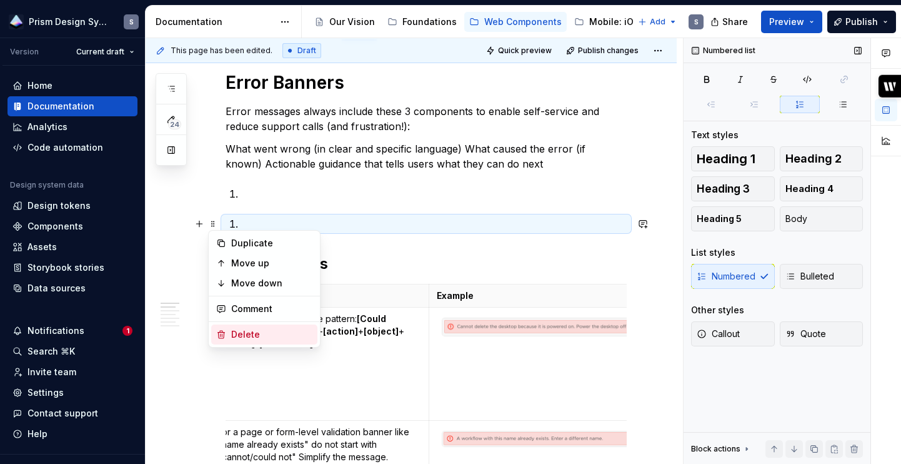
click at [256, 337] on div "Delete" at bounding box center [271, 334] width 81 height 12
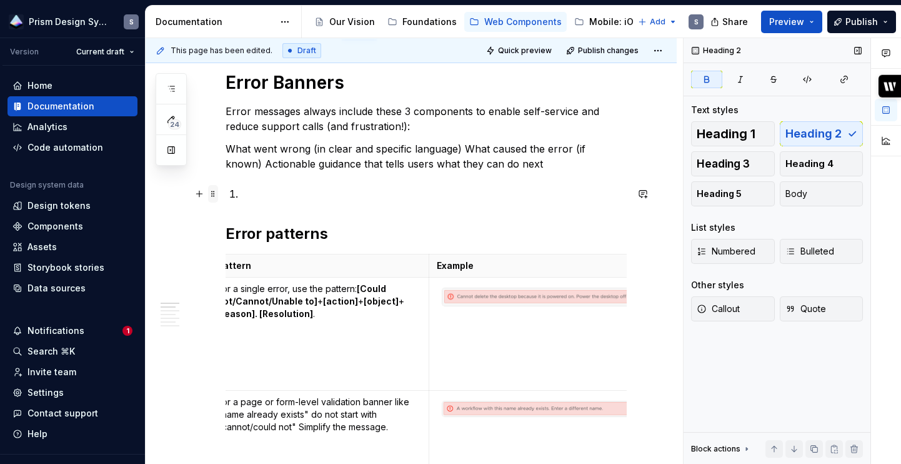
click at [211, 192] on span at bounding box center [213, 193] width 10 height 17
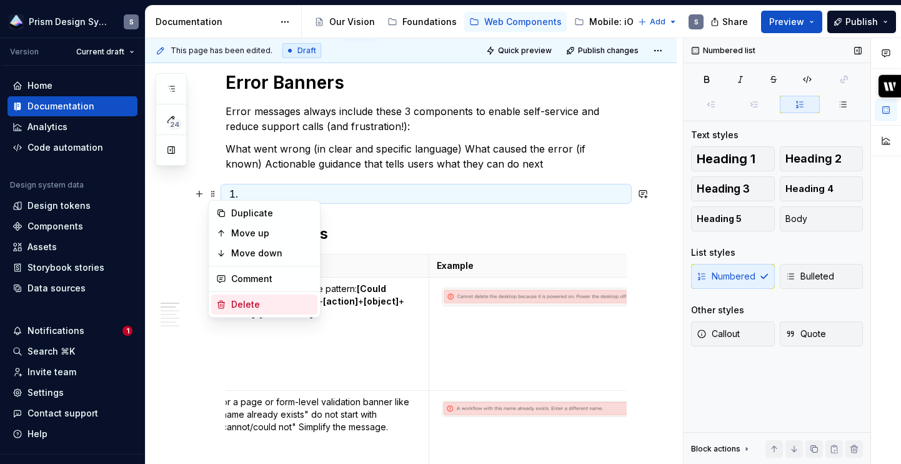
click at [264, 305] on div "Delete" at bounding box center [271, 304] width 81 height 12
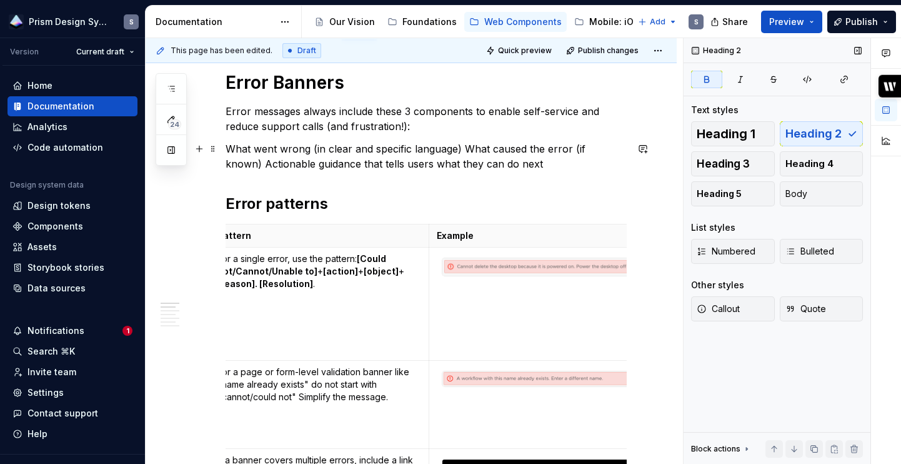
click at [226, 144] on p "What went wrong (in clear and specific language) What caused the error (if know…" at bounding box center [426, 156] width 401 height 30
click at [749, 246] on span "Numbered" at bounding box center [726, 251] width 59 height 12
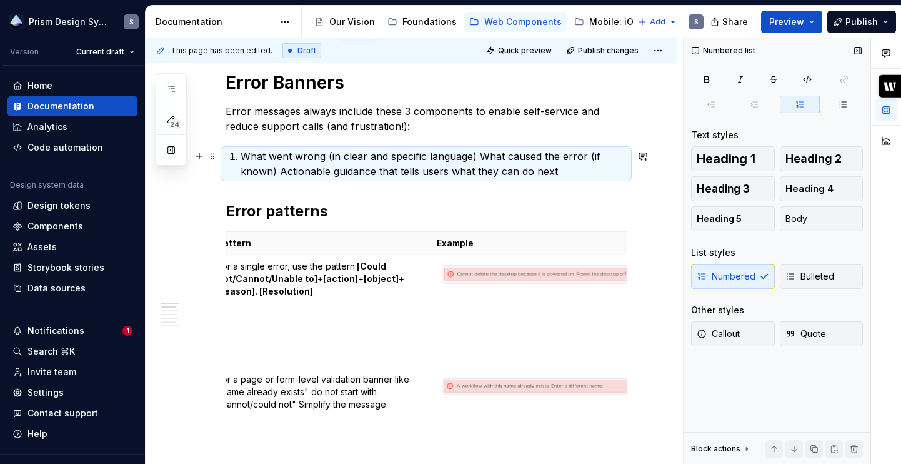
click at [481, 154] on p "What went wrong (in clear and specific language) What caused the error (if know…" at bounding box center [434, 164] width 386 height 30
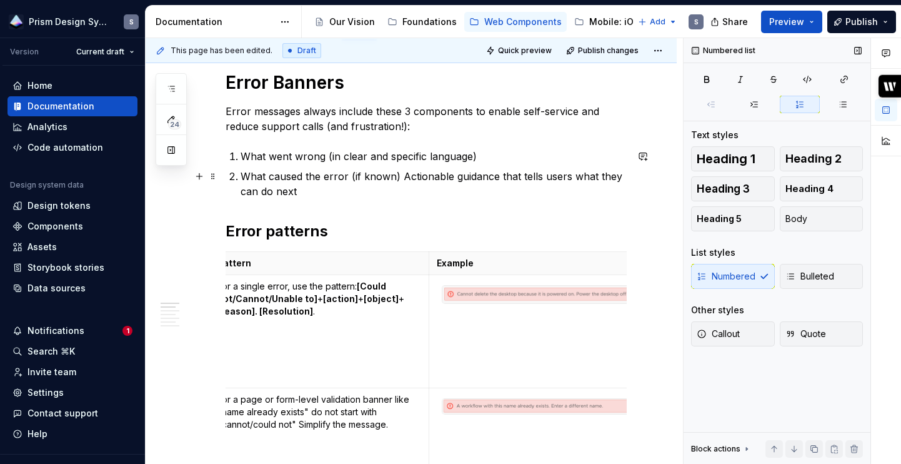
click at [400, 176] on p "What caused the error (if known) Actionable guidance that tells users what they…" at bounding box center [434, 184] width 386 height 30
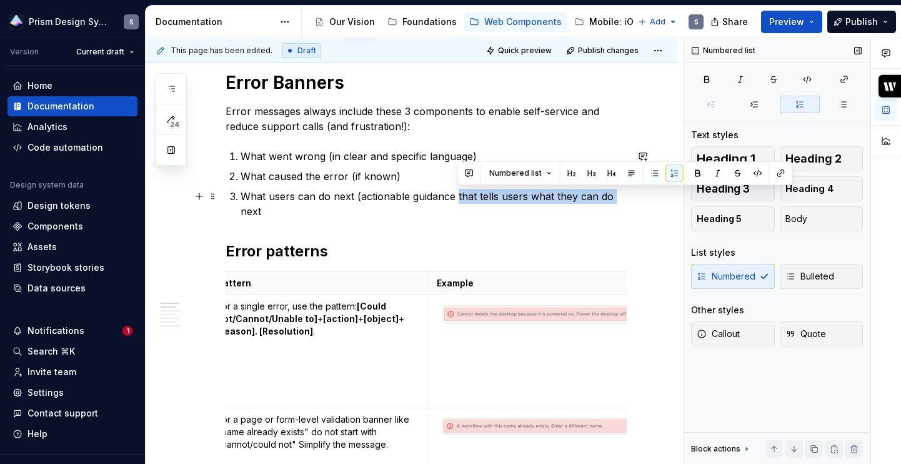
drag, startPoint x: 457, startPoint y: 196, endPoint x: 620, endPoint y: 197, distance: 163.1
click at [620, 197] on p "What users can do next (actionable guidance that tells users what they can do n…" at bounding box center [434, 204] width 386 height 30
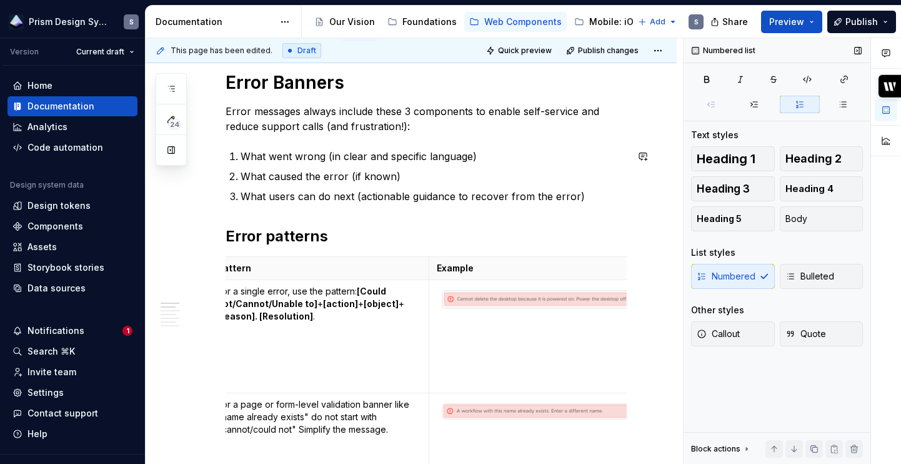
scroll to position [179, 0]
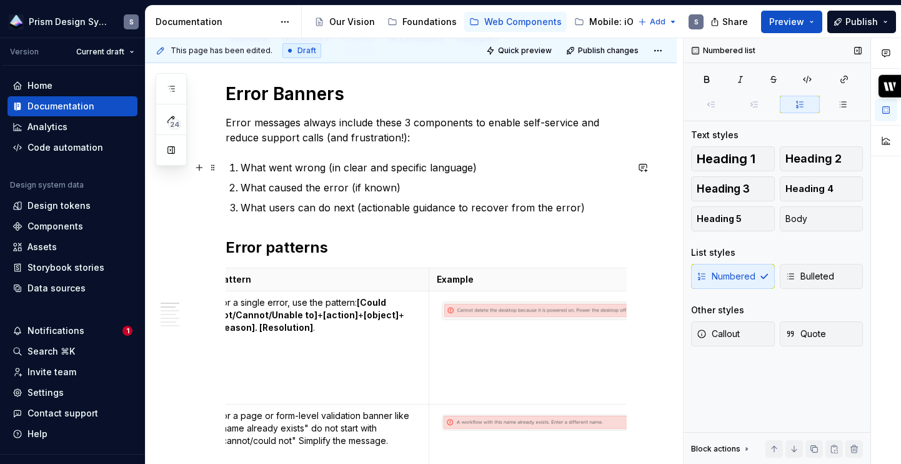
click at [470, 166] on p "What went wrong (in clear and specific language)" at bounding box center [434, 167] width 386 height 15
click at [269, 207] on p "What users can do next (actionable guidance to recover from the error)" at bounding box center [434, 207] width 386 height 15
click at [310, 207] on p "What the users can do next (actionable guidance to recover from the error)" at bounding box center [434, 207] width 386 height 15
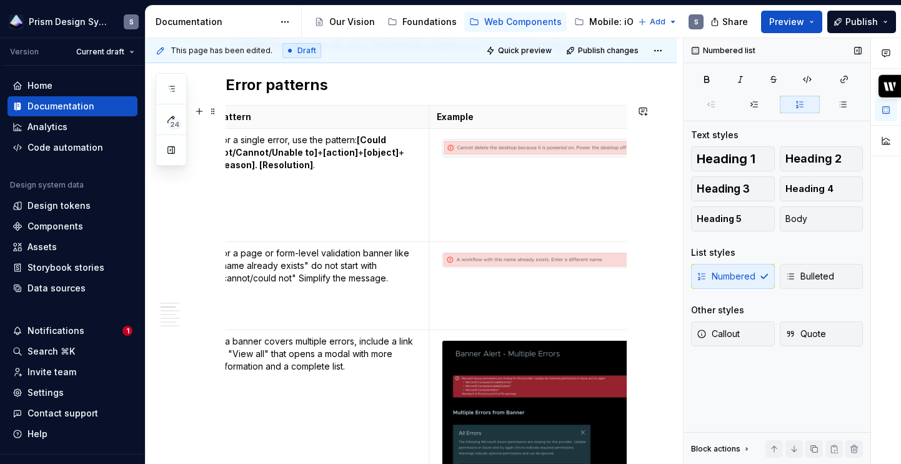
scroll to position [340, 0]
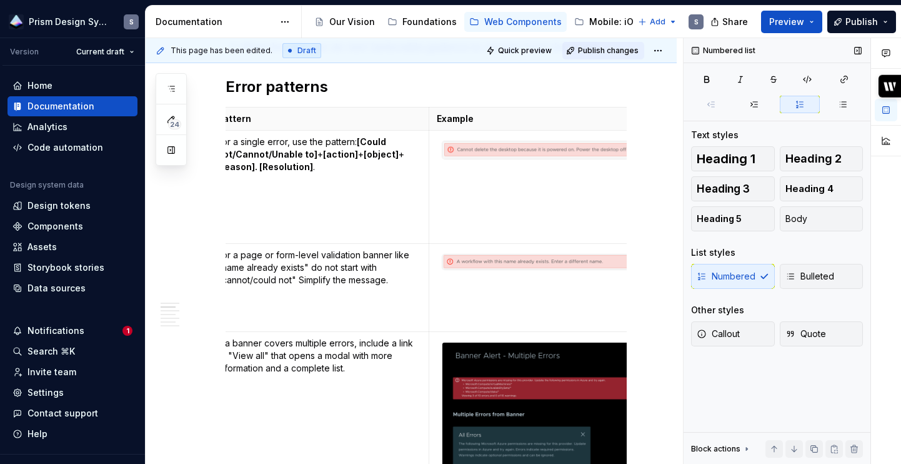
click at [628, 47] on span "Publish changes" at bounding box center [608, 51] width 61 height 10
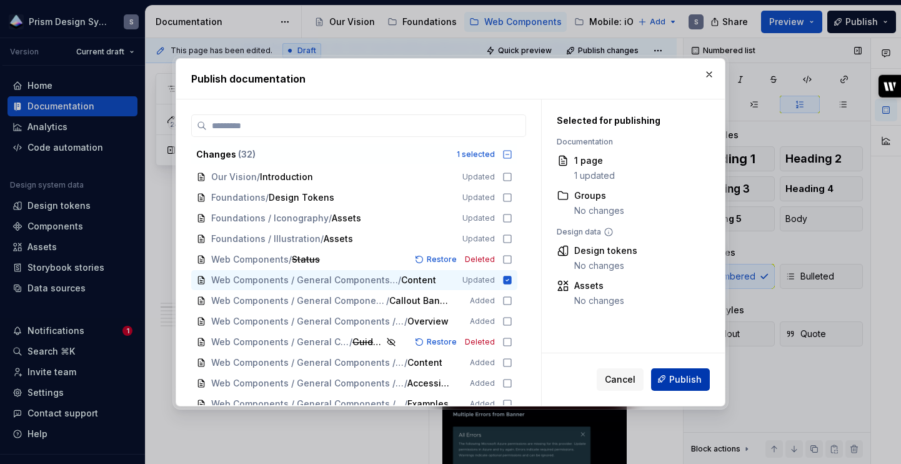
click at [667, 375] on button "Publish" at bounding box center [680, 378] width 59 height 22
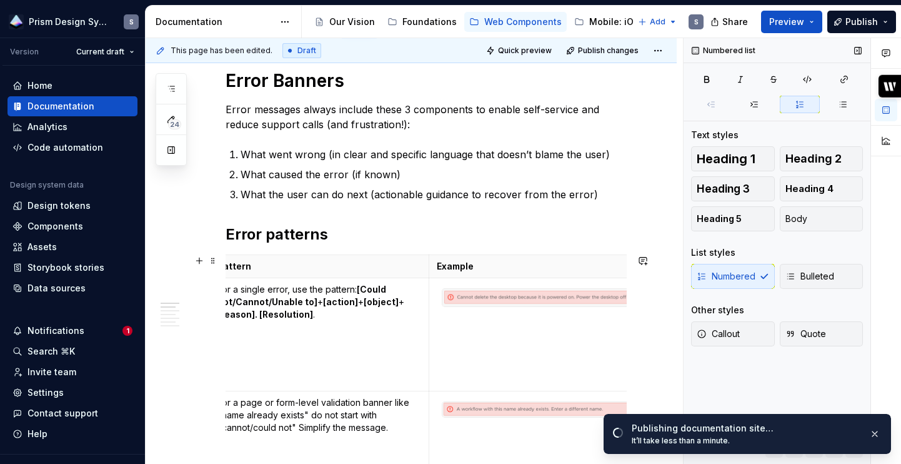
scroll to position [188, 0]
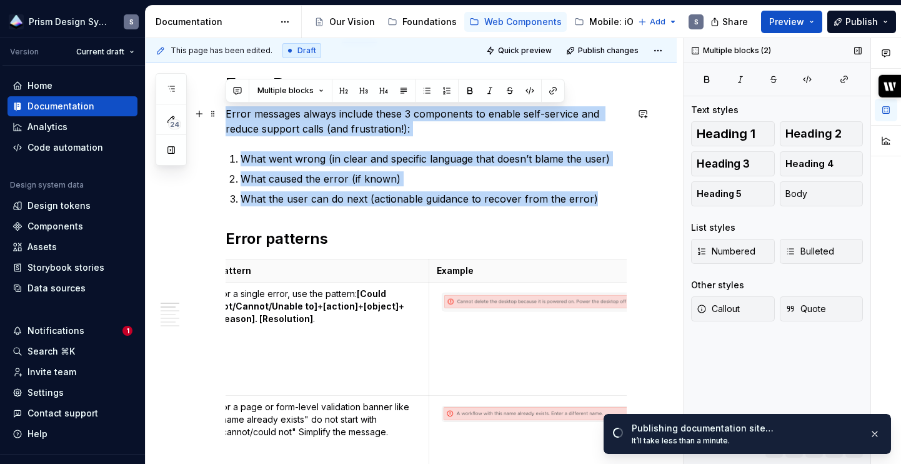
drag, startPoint x: 592, startPoint y: 197, endPoint x: 221, endPoint y: 109, distance: 380.8
copy div "Error messages always include these 3 components to enable self-service and red…"
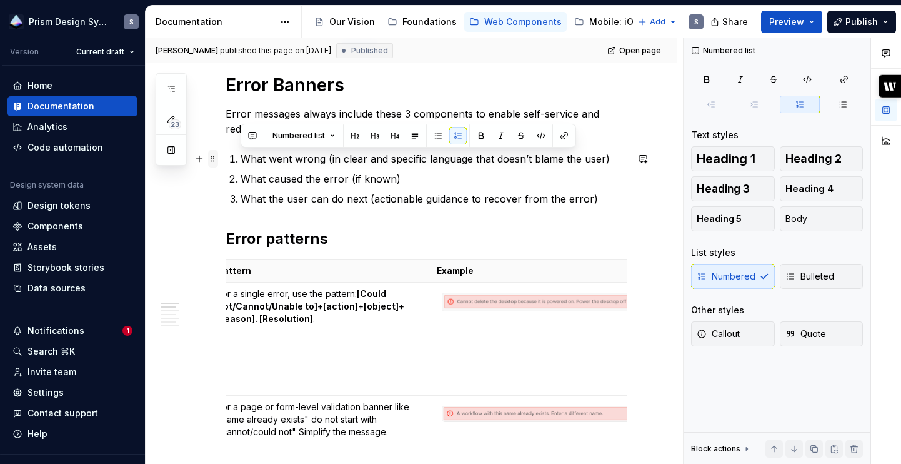
drag, startPoint x: 614, startPoint y: 158, endPoint x: 208, endPoint y: 157, distance: 406.1
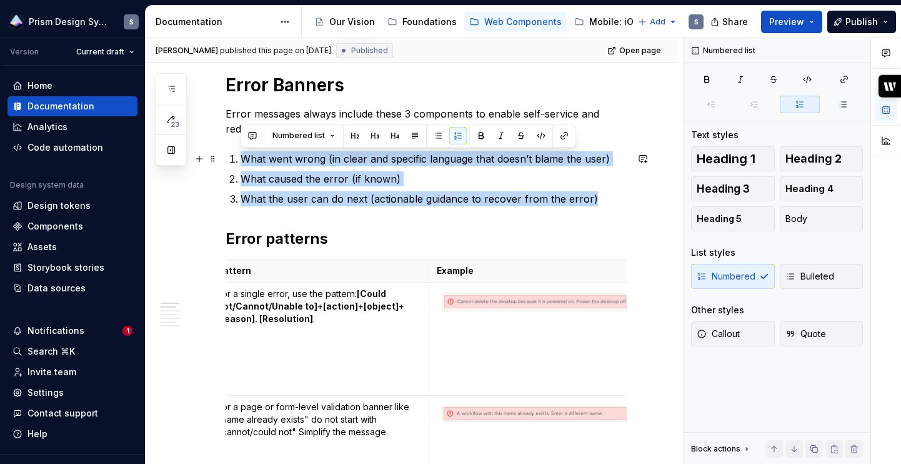
drag, startPoint x: 611, startPoint y: 202, endPoint x: 224, endPoint y: 152, distance: 390.4
copy ol "What went wrong (in clear and specific language that doesn’t blame the user) Wh…"
click at [485, 187] on ol "What went wrong (in clear and specific language that doesn’t blame the user) Wh…" at bounding box center [434, 178] width 386 height 55
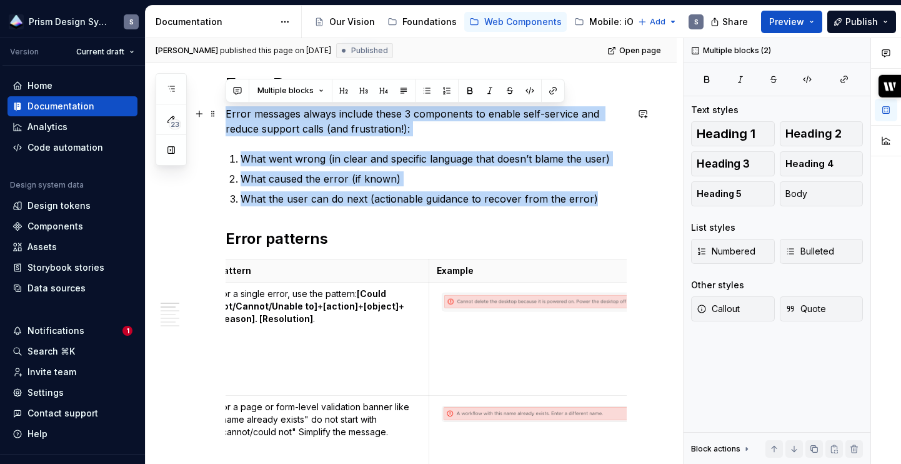
drag, startPoint x: 600, startPoint y: 198, endPoint x: 221, endPoint y: 109, distance: 389.6
copy div "Error messages always include these 3 components to enable self-service and red…"
click at [633, 54] on span "Open page" at bounding box center [640, 51] width 42 height 10
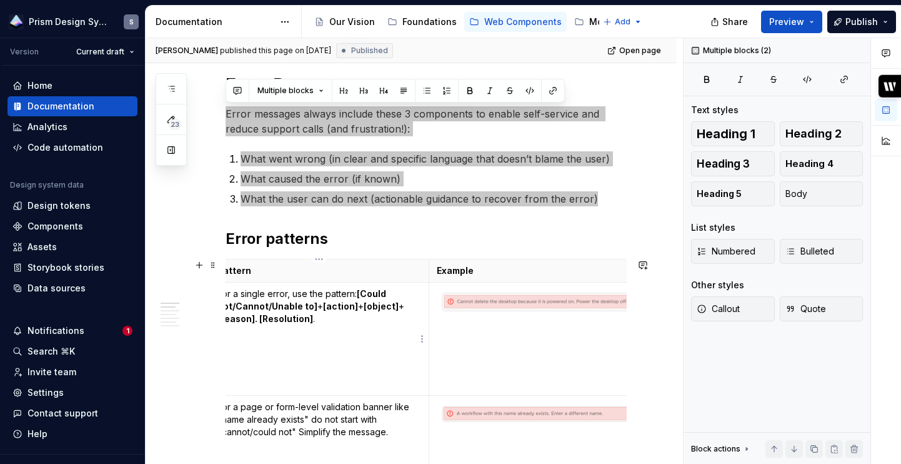
type textarea "*"
